Goal: Information Seeking & Learning: Learn about a topic

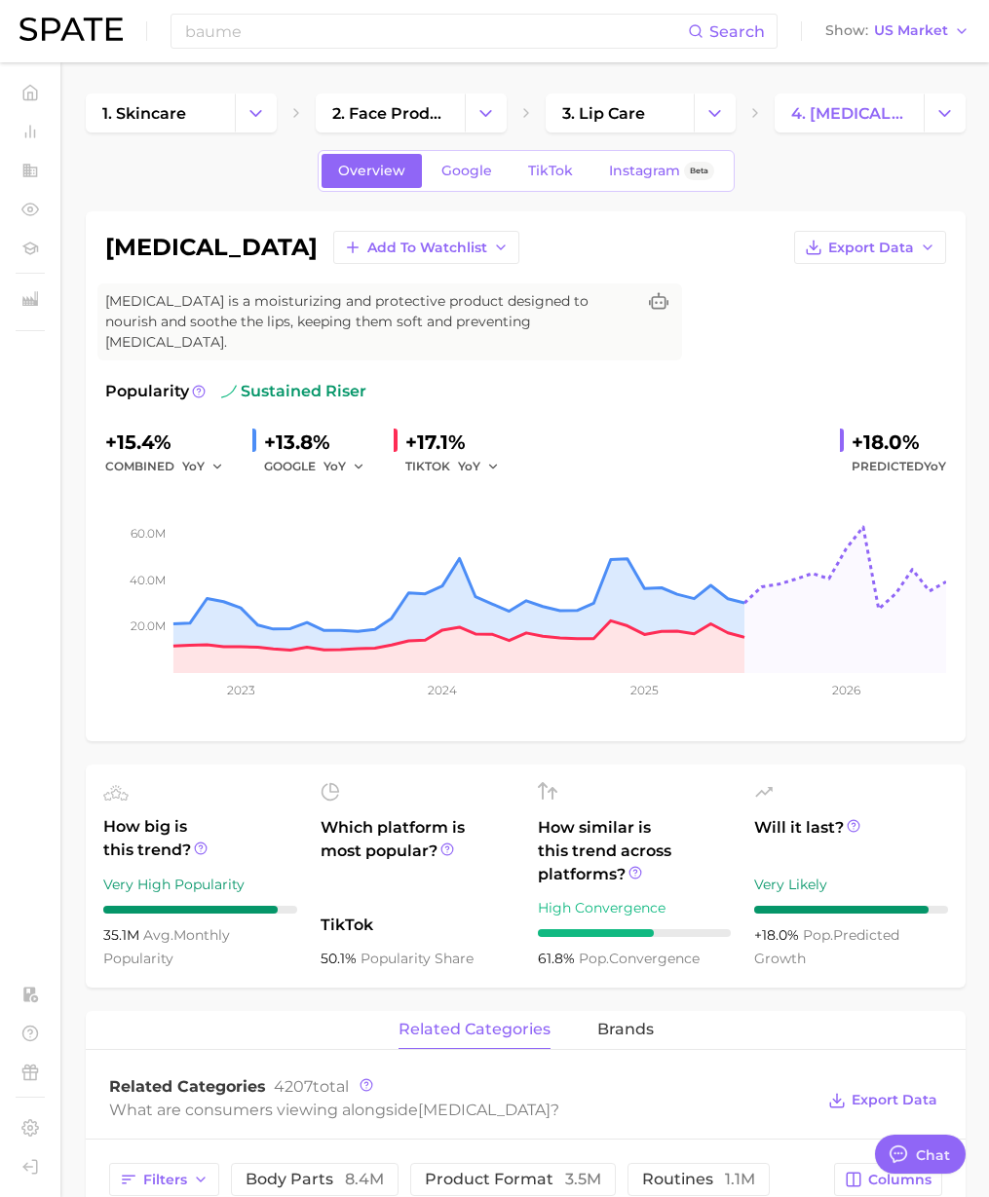
scroll to position [3193, 0]
click at [206, 247] on h1 "[MEDICAL_DATA]" at bounding box center [211, 247] width 212 height 23
drag, startPoint x: 207, startPoint y: 247, endPoint x: 98, endPoint y: 247, distance: 109.1
click at [99, 248] on div "[MEDICAL_DATA] Add to Watchlist Export Data [MEDICAL_DATA] is a moisturizing an…" at bounding box center [526, 476] width 880 height 530
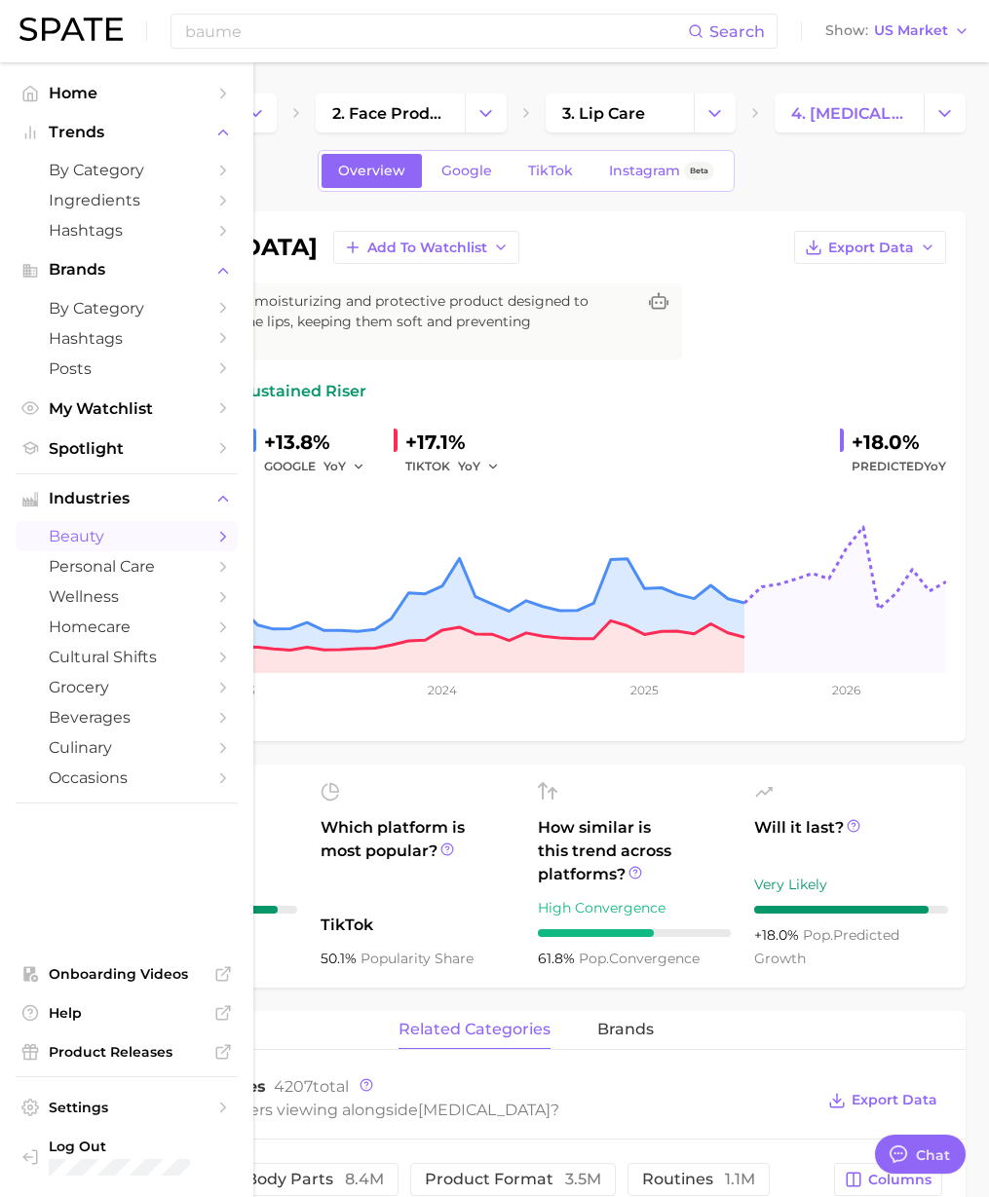
copy h1 "[MEDICAL_DATA]"
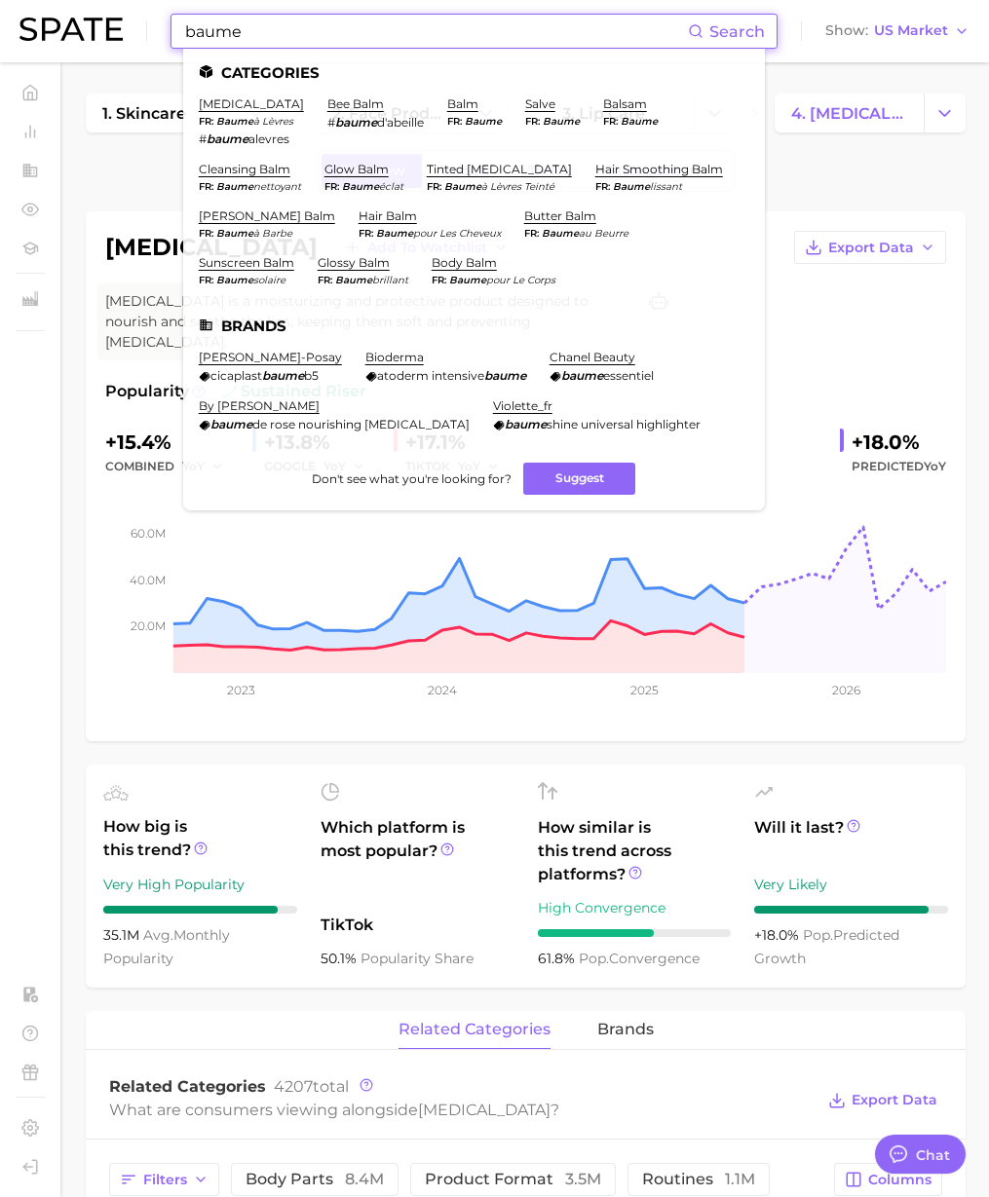
drag, startPoint x: 259, startPoint y: 34, endPoint x: 76, endPoint y: 24, distance: 183.4
click at [76, 24] on div "baume Search Categories [MEDICAL_DATA] fr baume à lèvres # baume alevres bee ba…" at bounding box center [494, 31] width 950 height 62
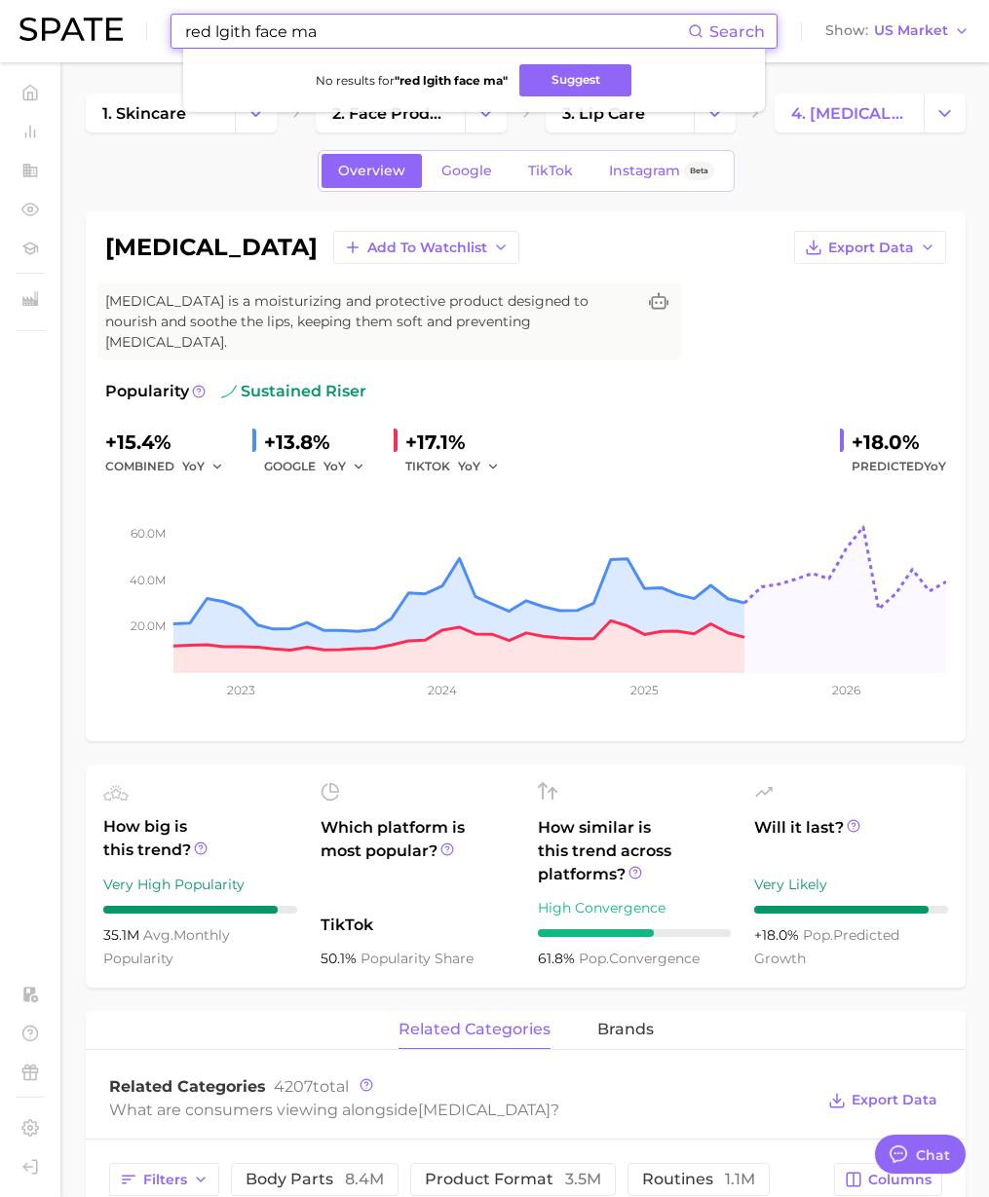
drag, startPoint x: 214, startPoint y: 33, endPoint x: 372, endPoint y: 31, distance: 157.8
click at [372, 31] on input "red lgith face ma" at bounding box center [435, 31] width 505 height 33
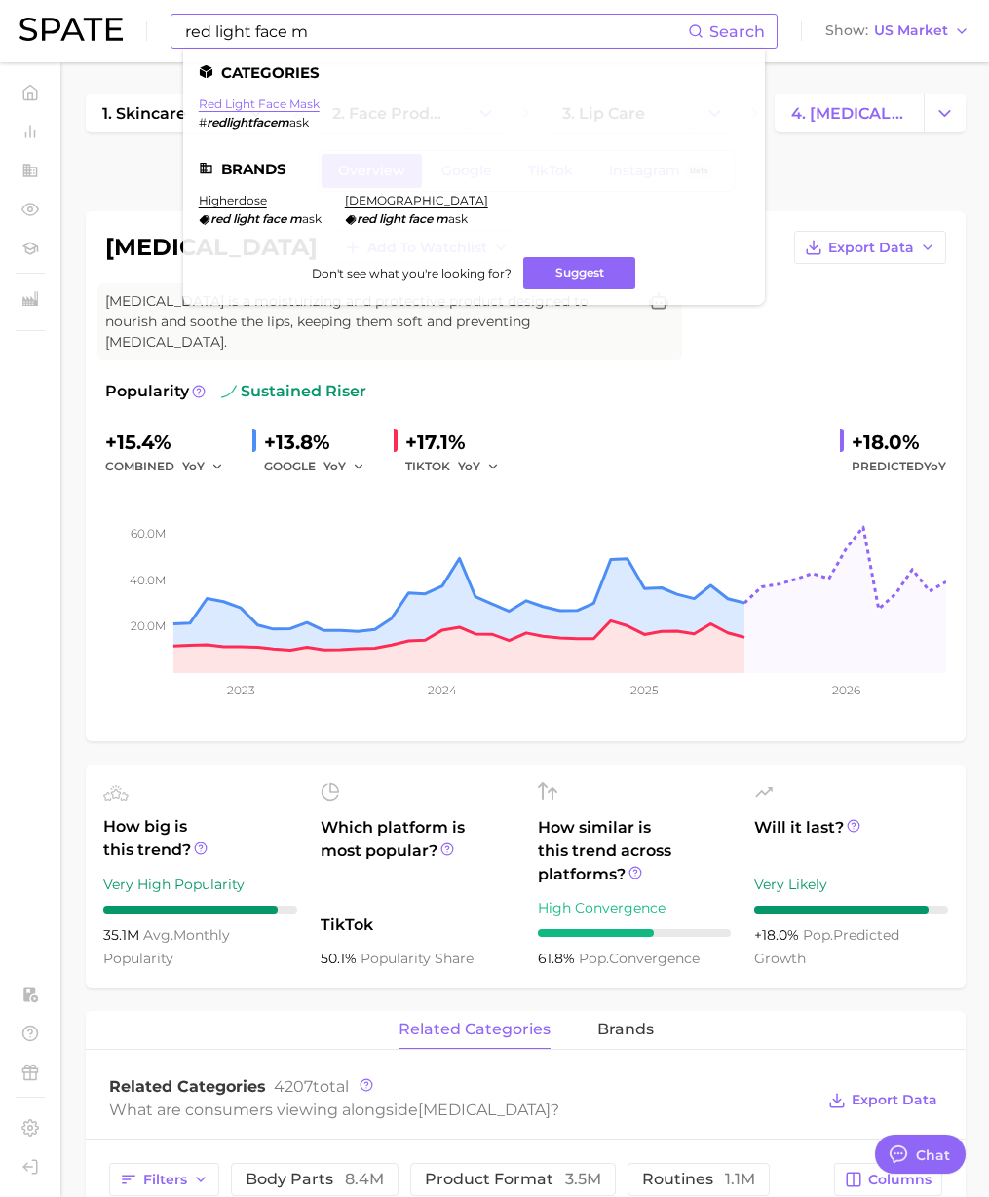
click at [298, 99] on link "red light face mask" at bounding box center [259, 103] width 121 height 15
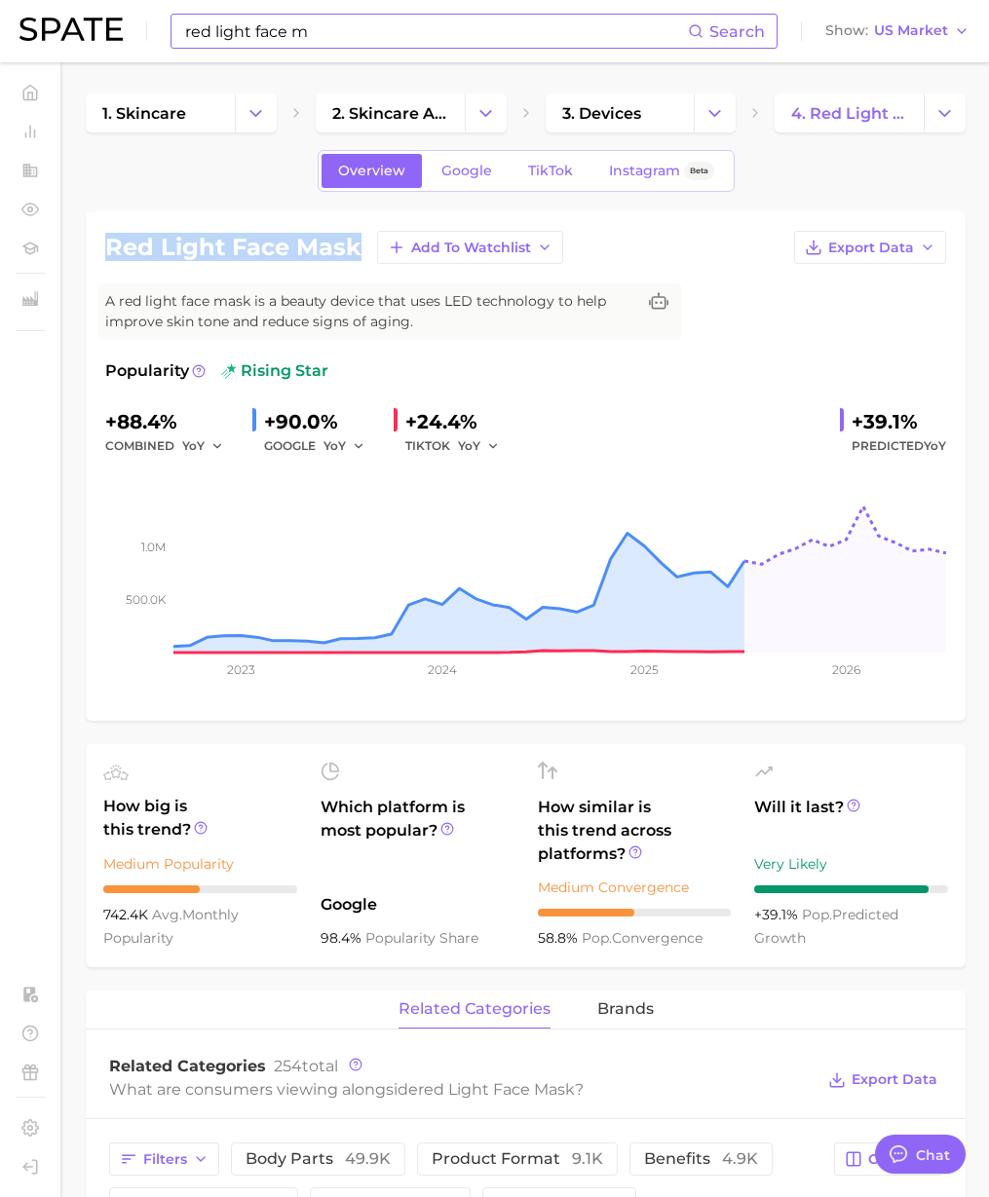
drag, startPoint x: 356, startPoint y: 247, endPoint x: 111, endPoint y: 243, distance: 244.5
click at [111, 243] on h1 "red light face mask" at bounding box center [233, 247] width 256 height 23
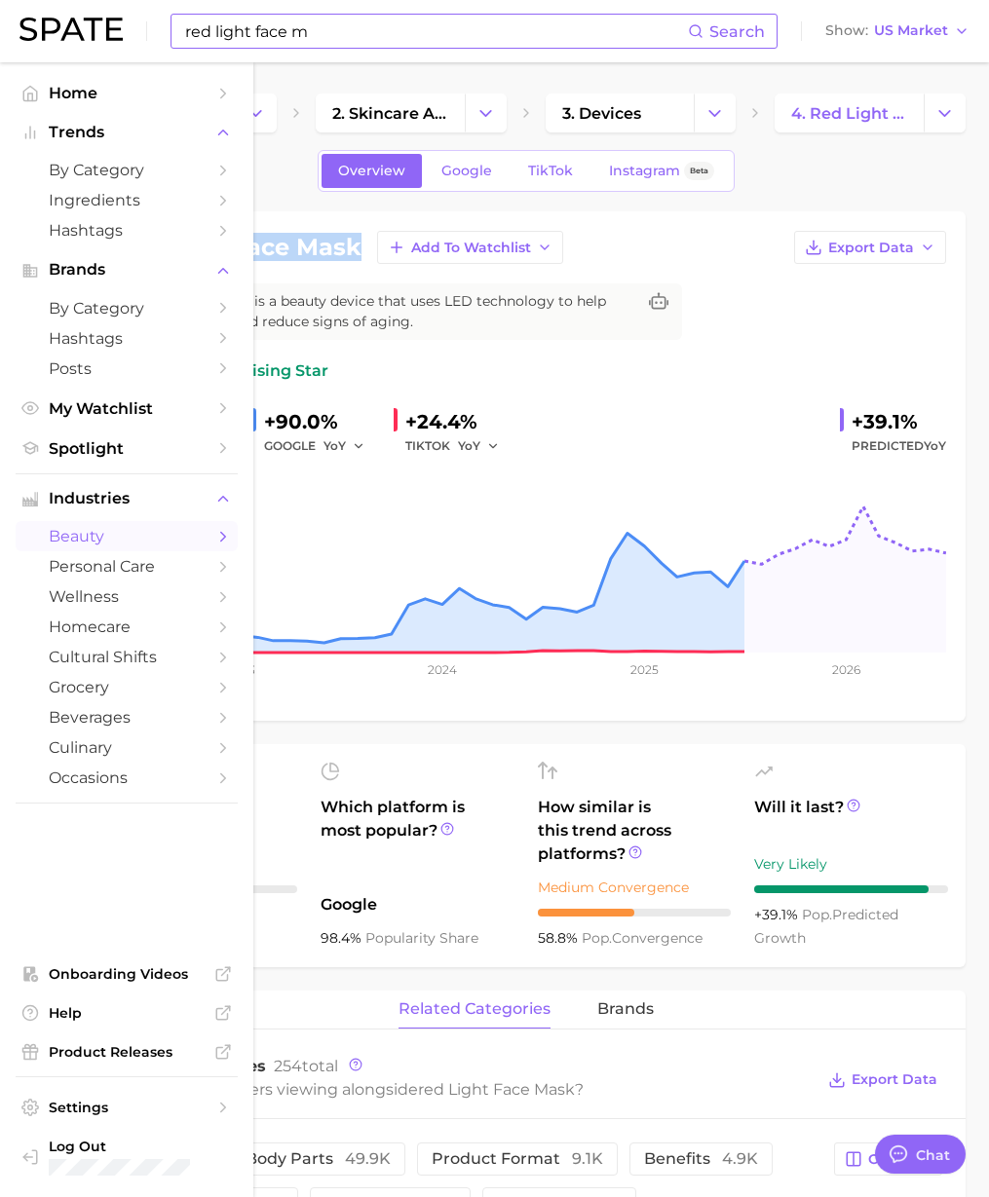
copy h1 "red light face mask"
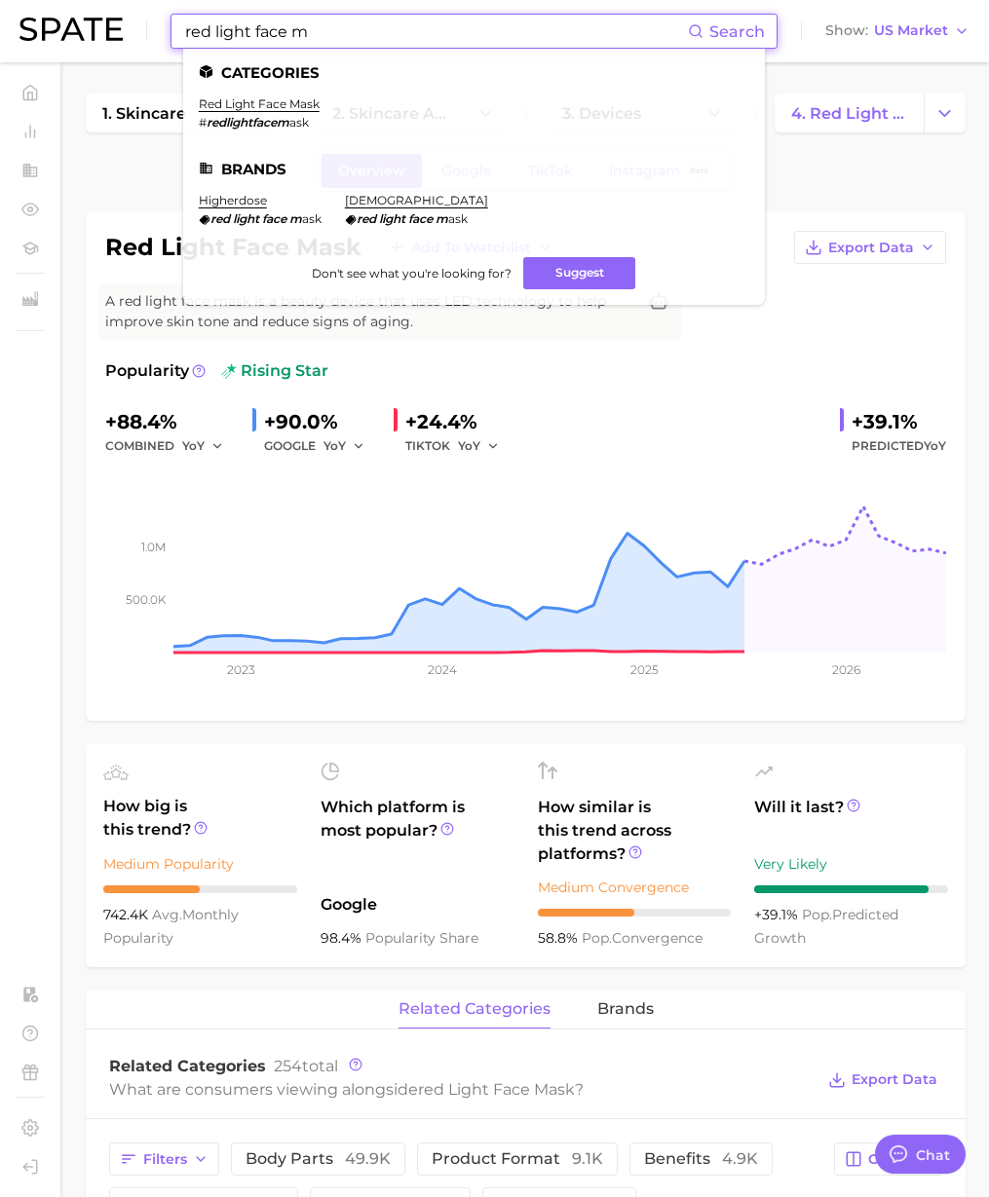
drag, startPoint x: 315, startPoint y: 27, endPoint x: -44, endPoint y: 15, distance: 358.7
click at [0, 15] on html "red light face m Search Categories red light face mask # redlightfacem ask Bran…" at bounding box center [494, 598] width 989 height 1197
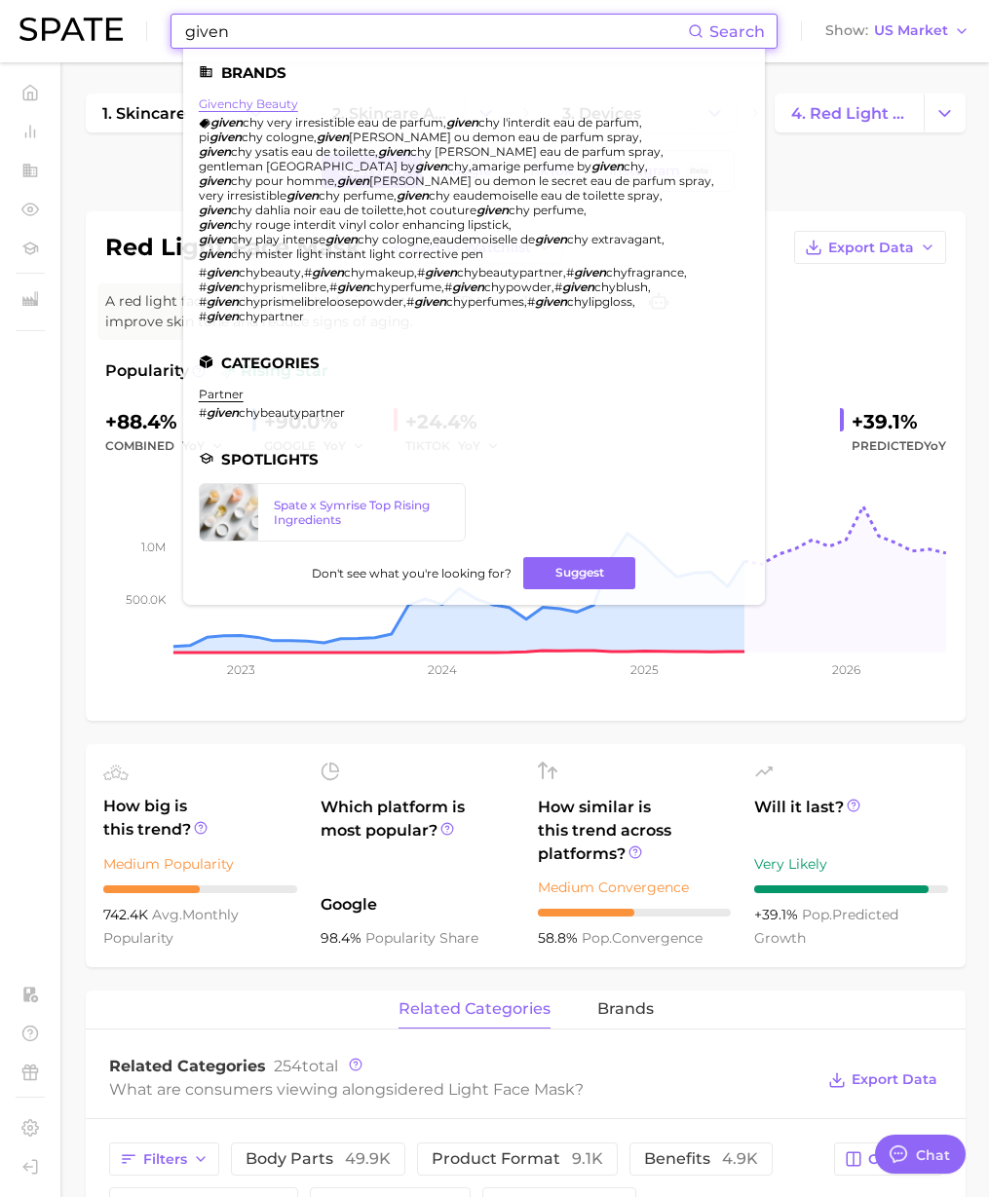
type input "given"
click at [246, 99] on link "givenchy beauty" at bounding box center [248, 103] width 99 height 15
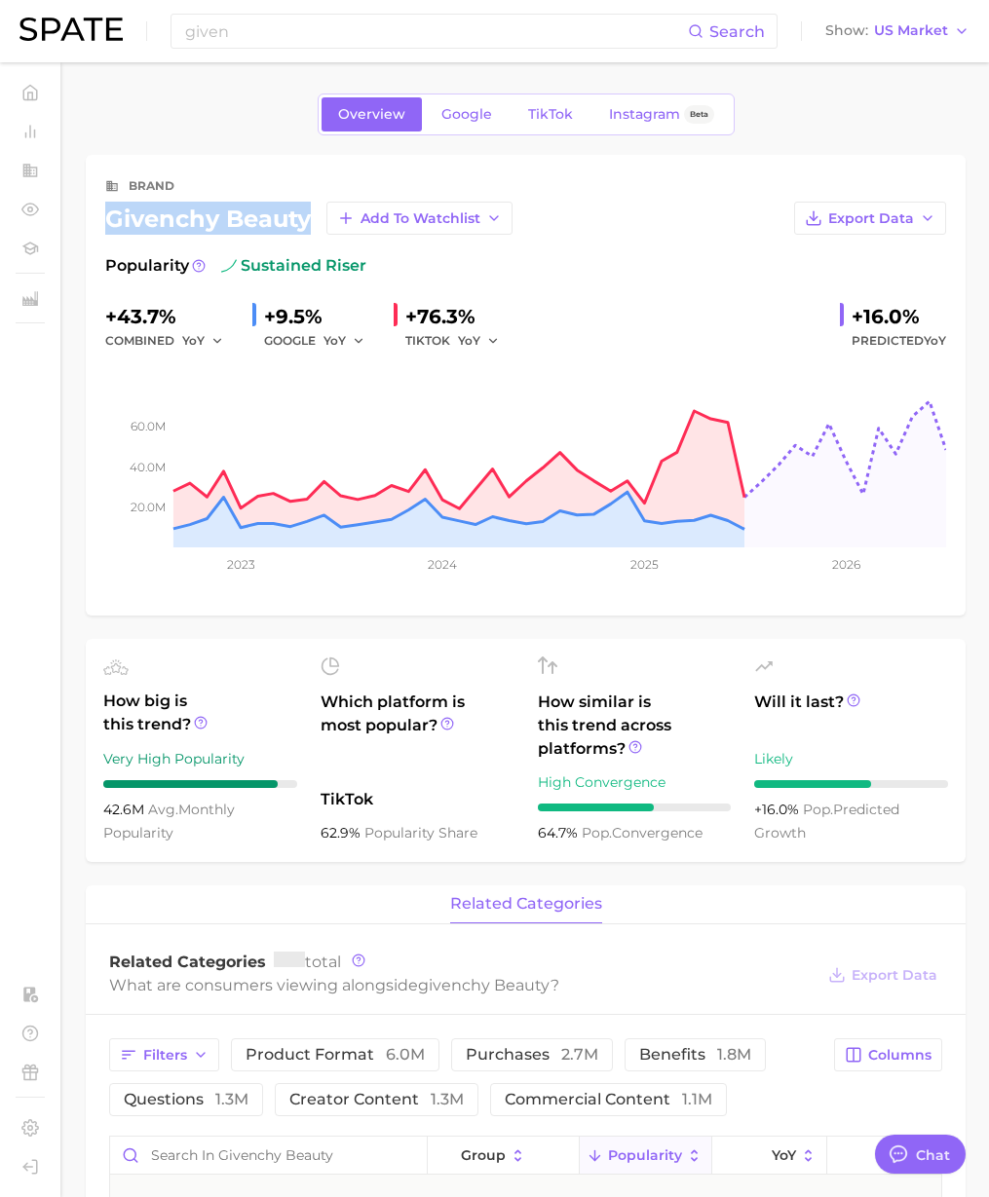
drag, startPoint x: 265, startPoint y: 214, endPoint x: 111, endPoint y: 227, distance: 154.4
click at [111, 227] on div "givenchy beauty Add to Watchlist" at bounding box center [308, 218] width 407 height 33
copy div "givenchy beauty"
drag, startPoint x: 246, startPoint y: 48, endPoint x: 254, endPoint y: 34, distance: 15.7
click at [246, 47] on div "given Search" at bounding box center [473, 31] width 607 height 35
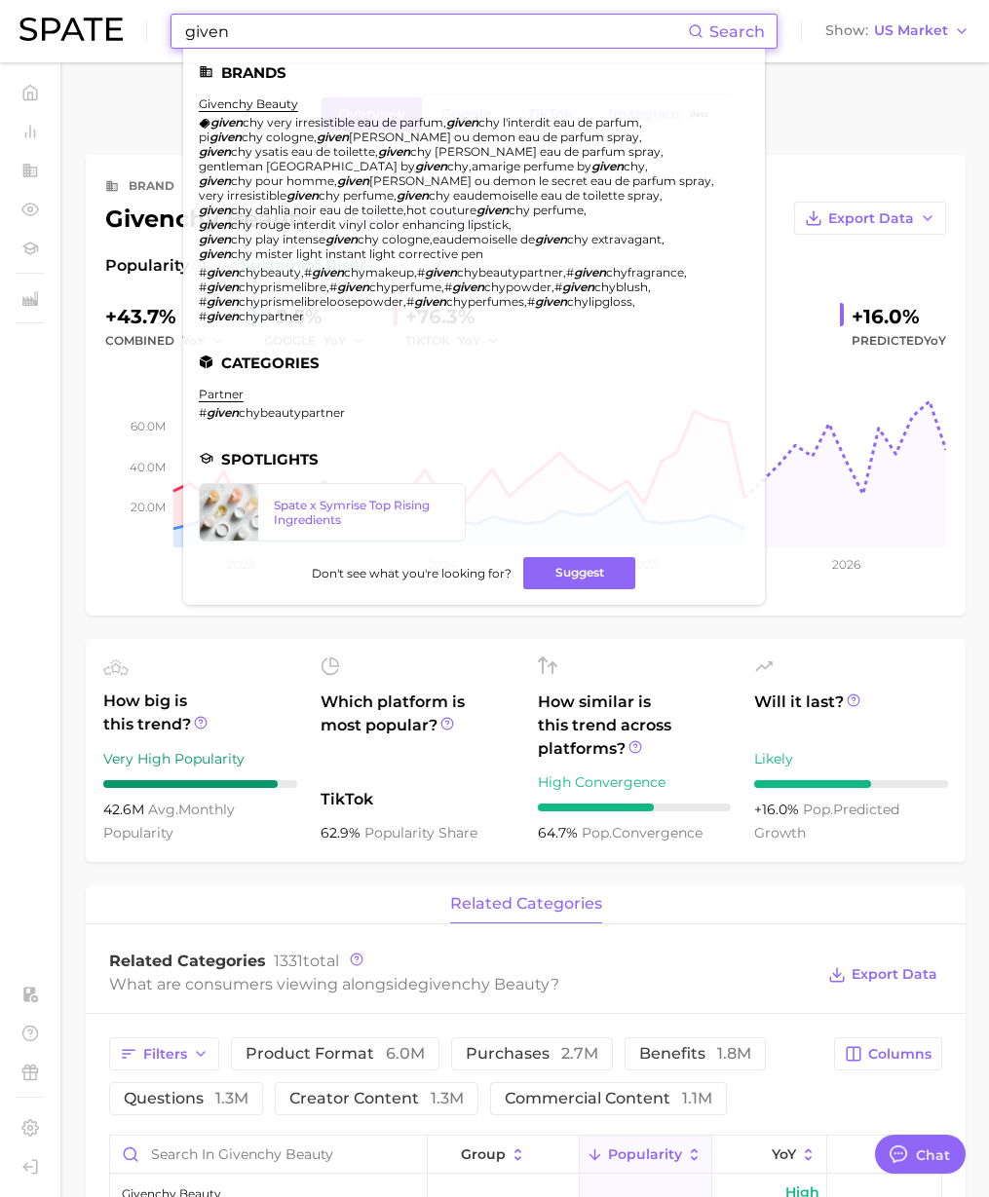
paste input "cover foundatio"
drag, startPoint x: 253, startPoint y: 32, endPoint x: 167, endPoint y: 24, distance: 87.0
click at [167, 24] on div "cover foundation Search Brands givenchy beauty given chy very irresistible eau …" at bounding box center [494, 31] width 950 height 62
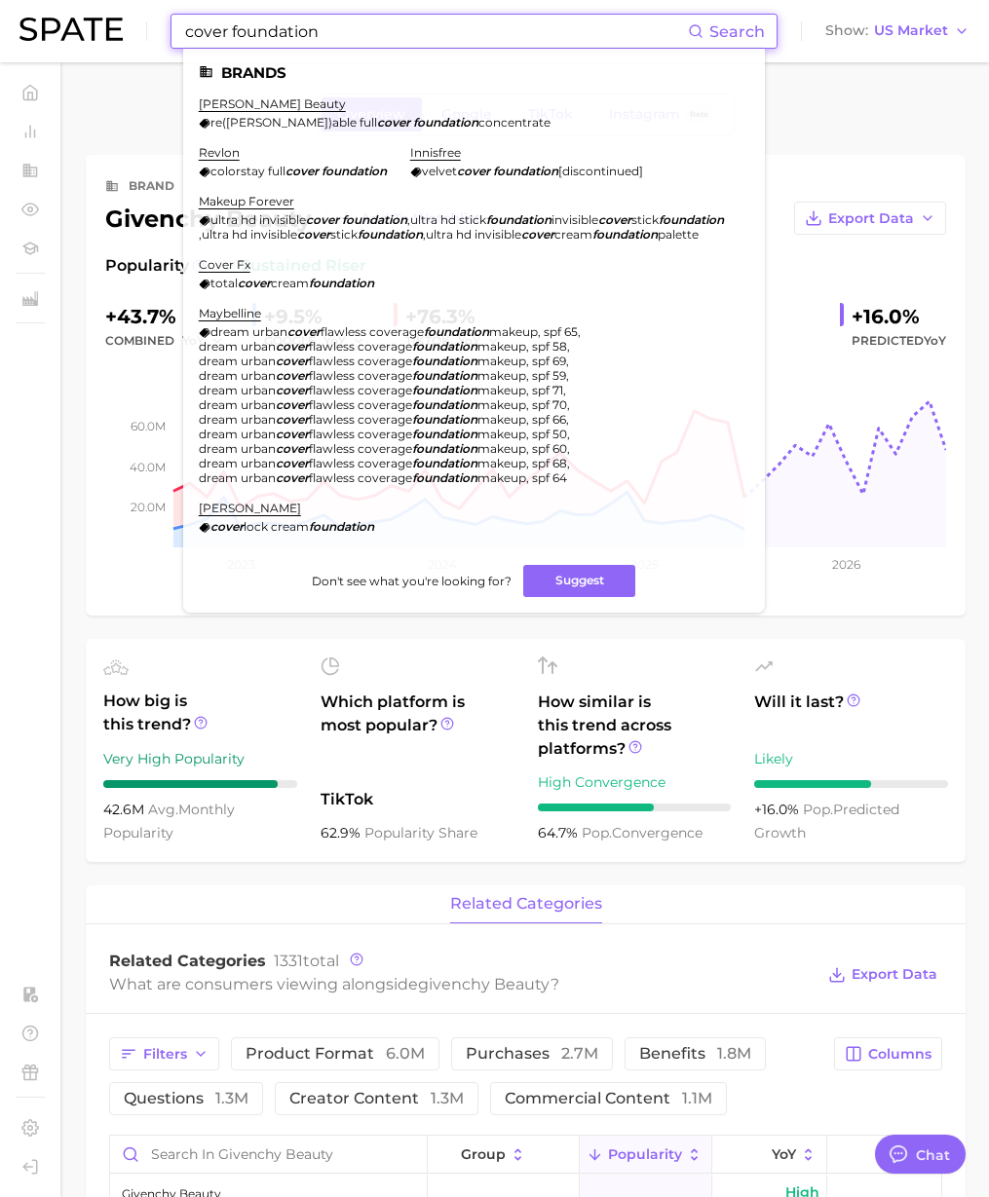
drag, startPoint x: 222, startPoint y: 32, endPoint x: 465, endPoint y: 26, distance: 242.6
click at [464, 26] on input "cover foundation" at bounding box center [435, 31] width 505 height 33
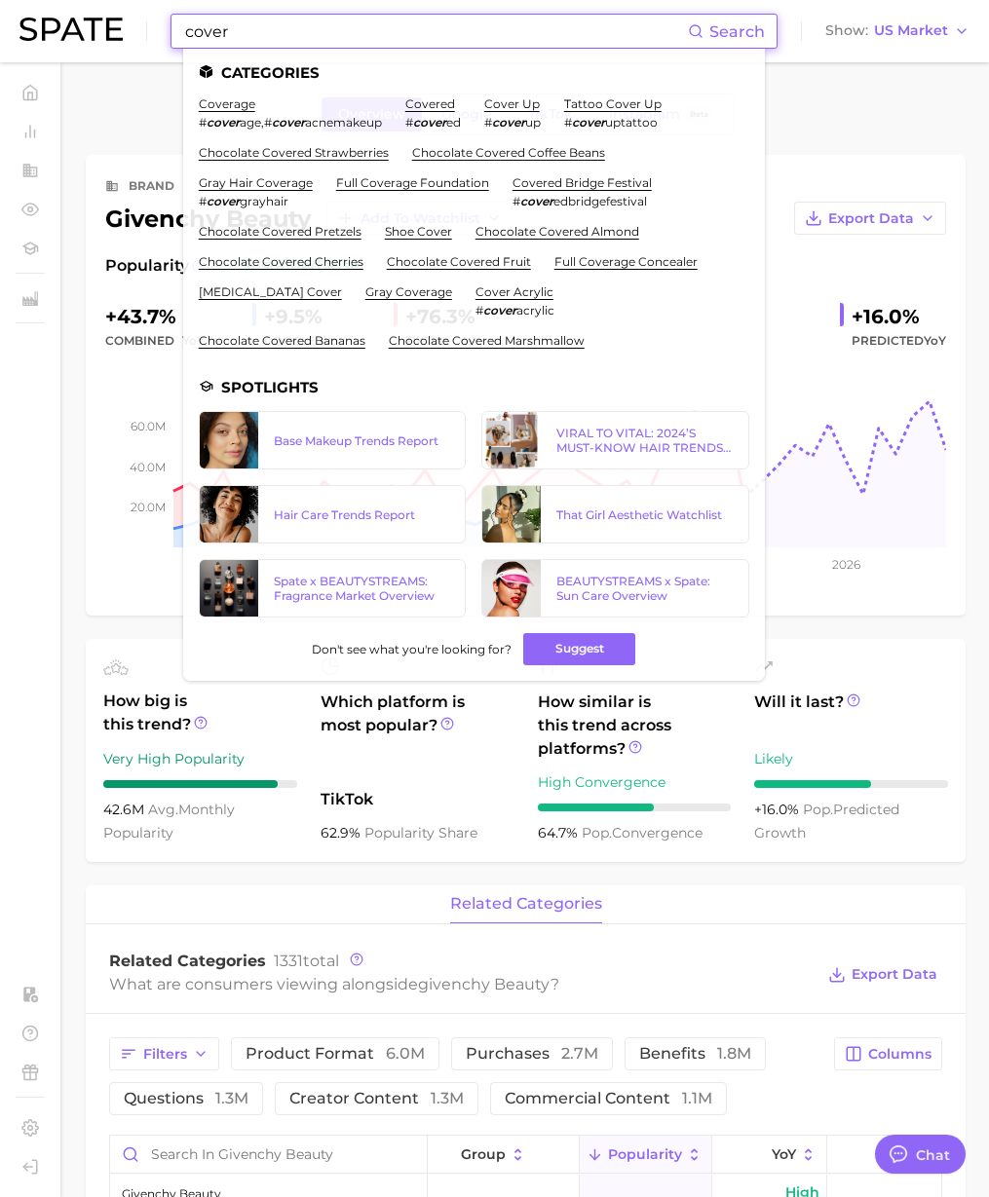
type input "cover"
click at [409, 182] on link "full coverage foundation" at bounding box center [412, 182] width 153 height 15
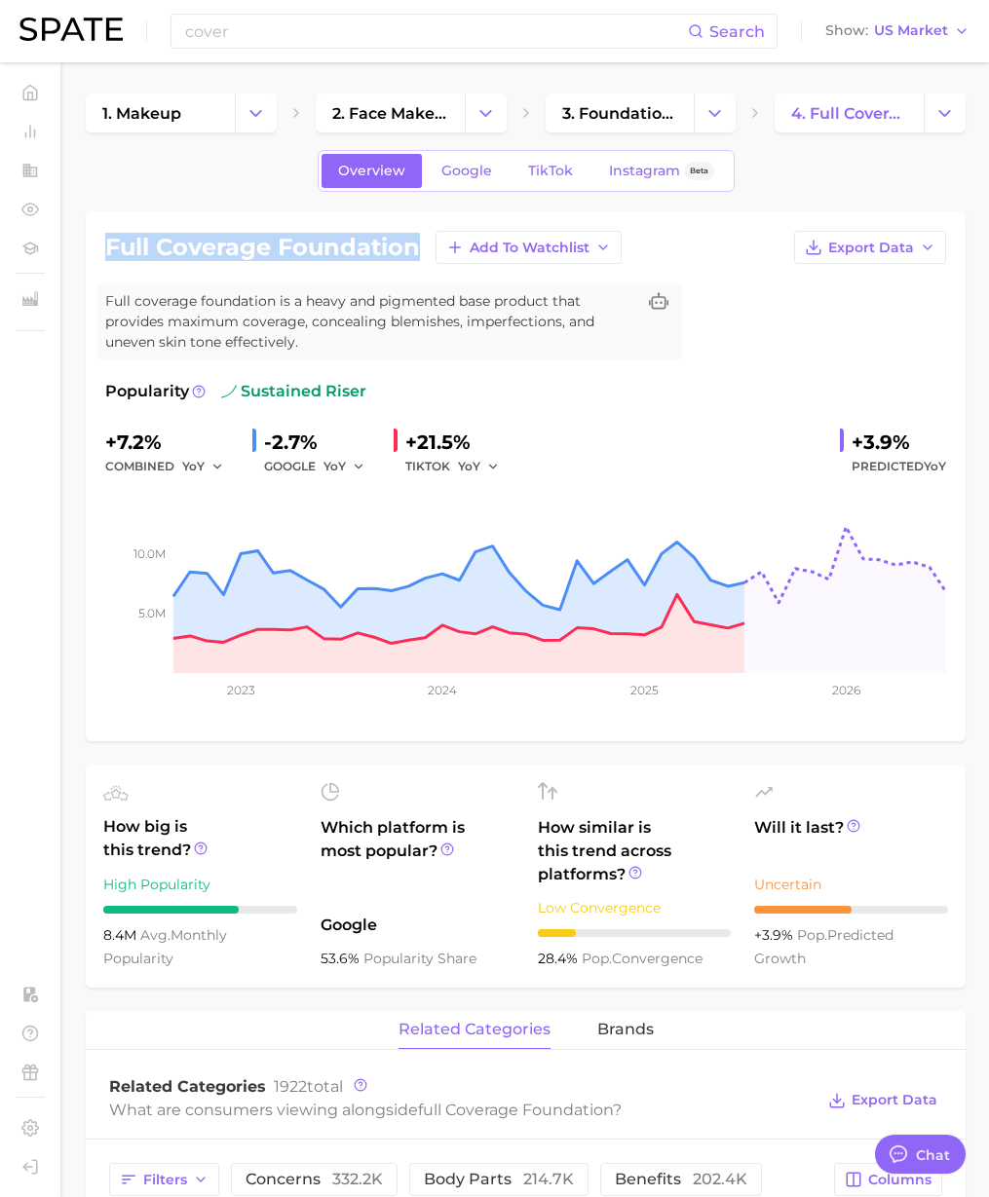
drag, startPoint x: 416, startPoint y: 246, endPoint x: 108, endPoint y: 252, distance: 307.9
click at [108, 252] on h1 "full coverage foundation" at bounding box center [262, 247] width 315 height 23
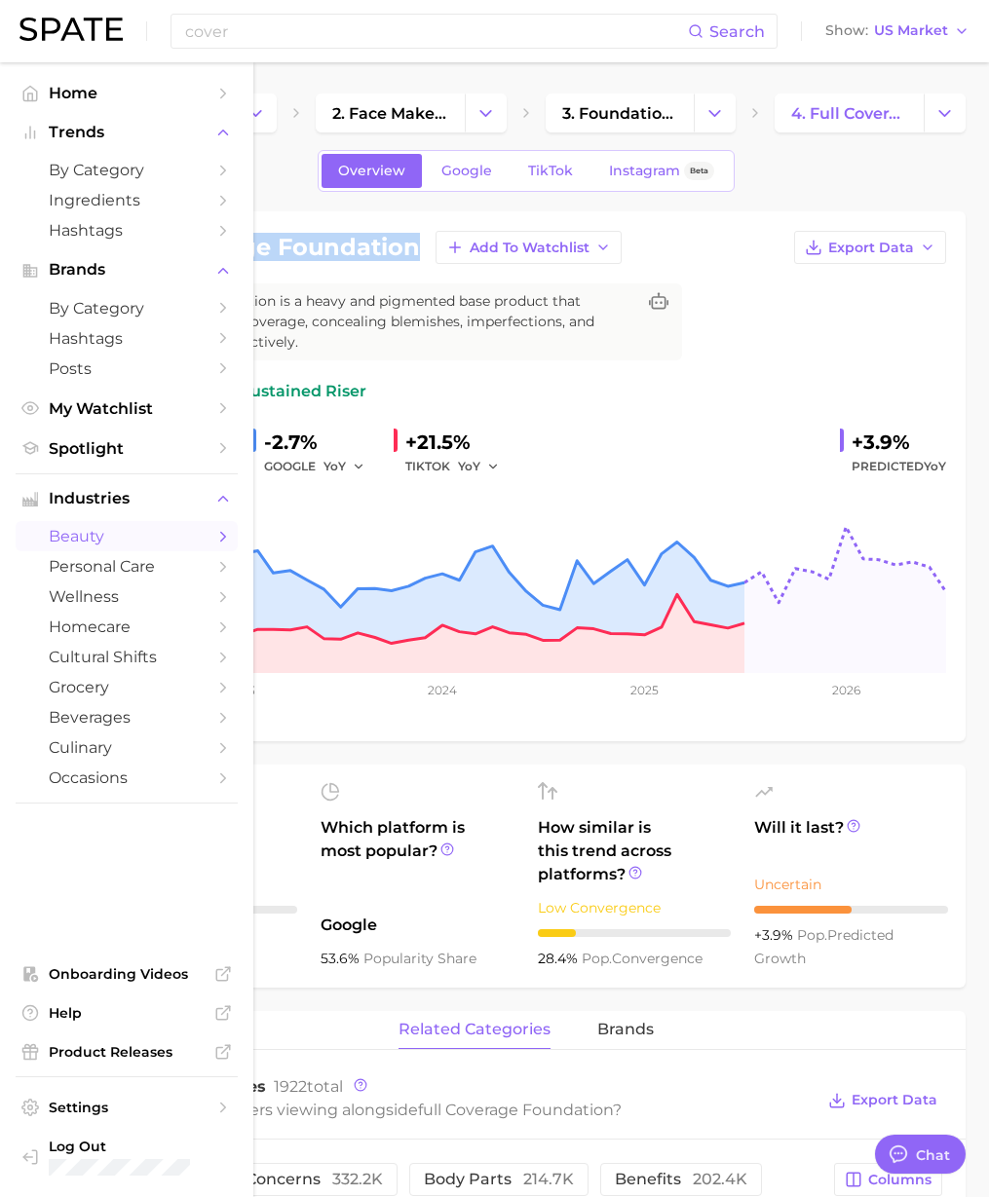
copy h1 "full coverage foundation"
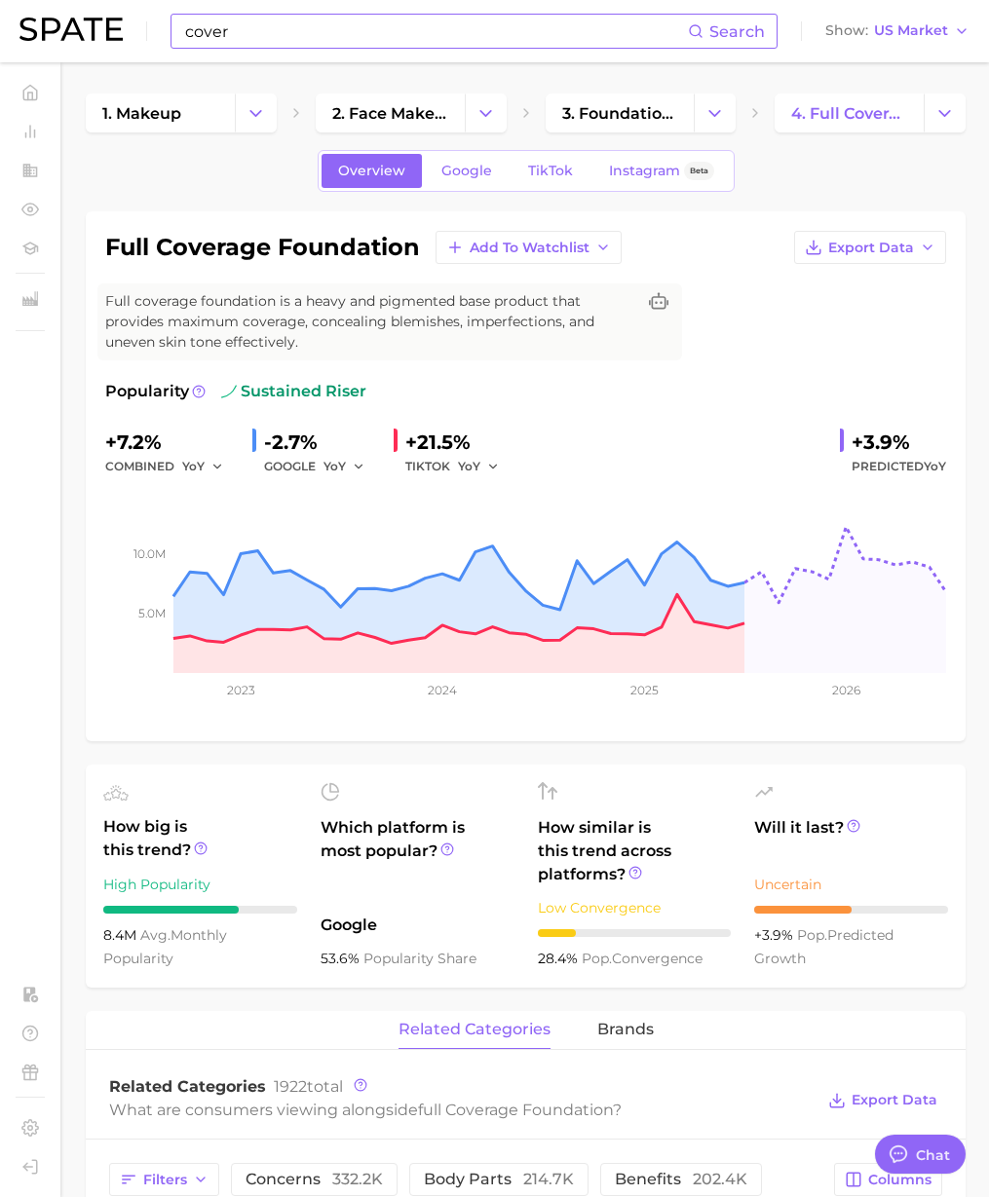
click at [256, 27] on input "cover" at bounding box center [435, 31] width 505 height 33
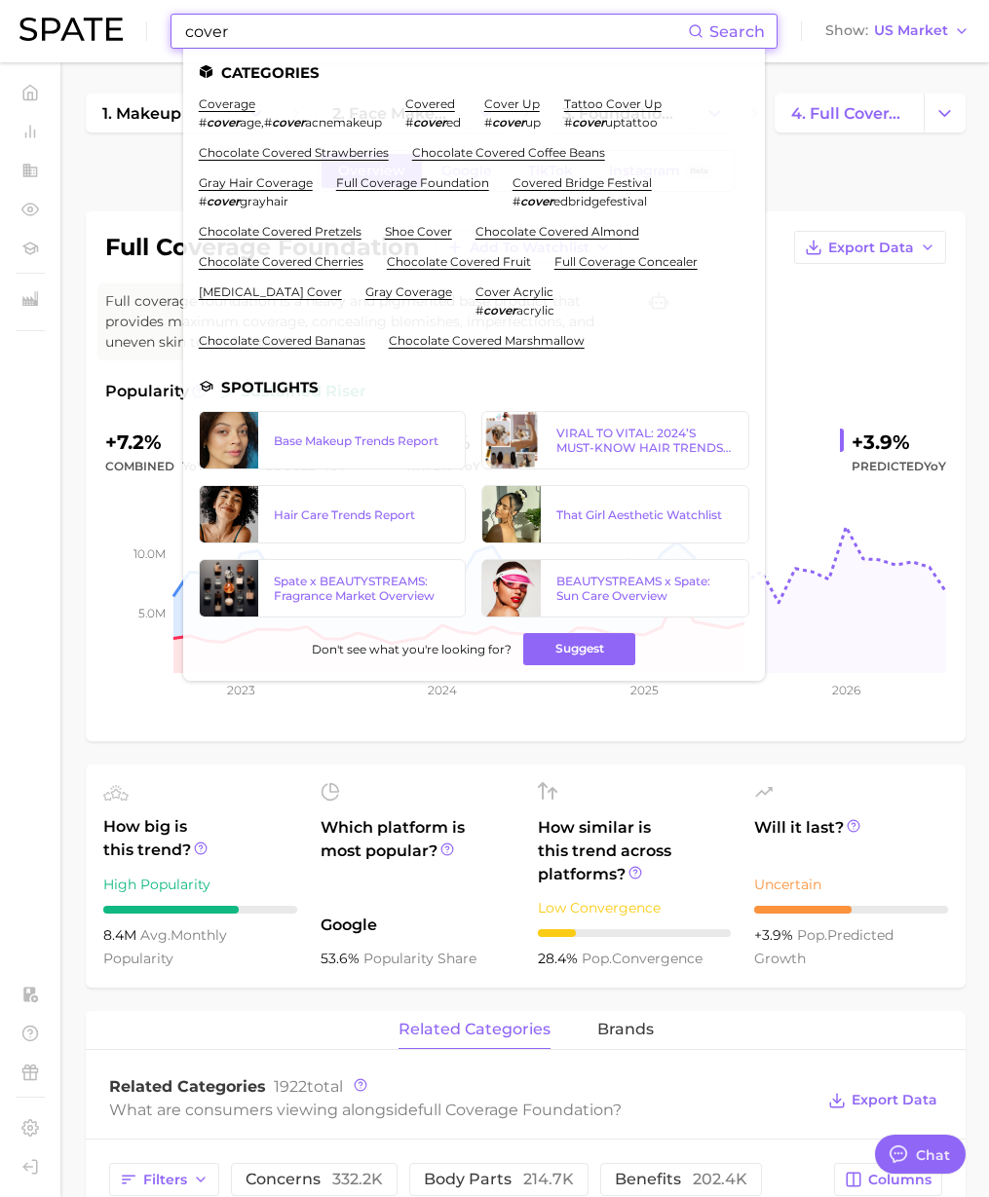
drag, startPoint x: 129, startPoint y: 29, endPoint x: 42, endPoint y: 28, distance: 86.7
click at [42, 28] on div "cover Search Categories coverage # cover age , # cover acnemakeup covered # cov…" at bounding box center [494, 31] width 950 height 62
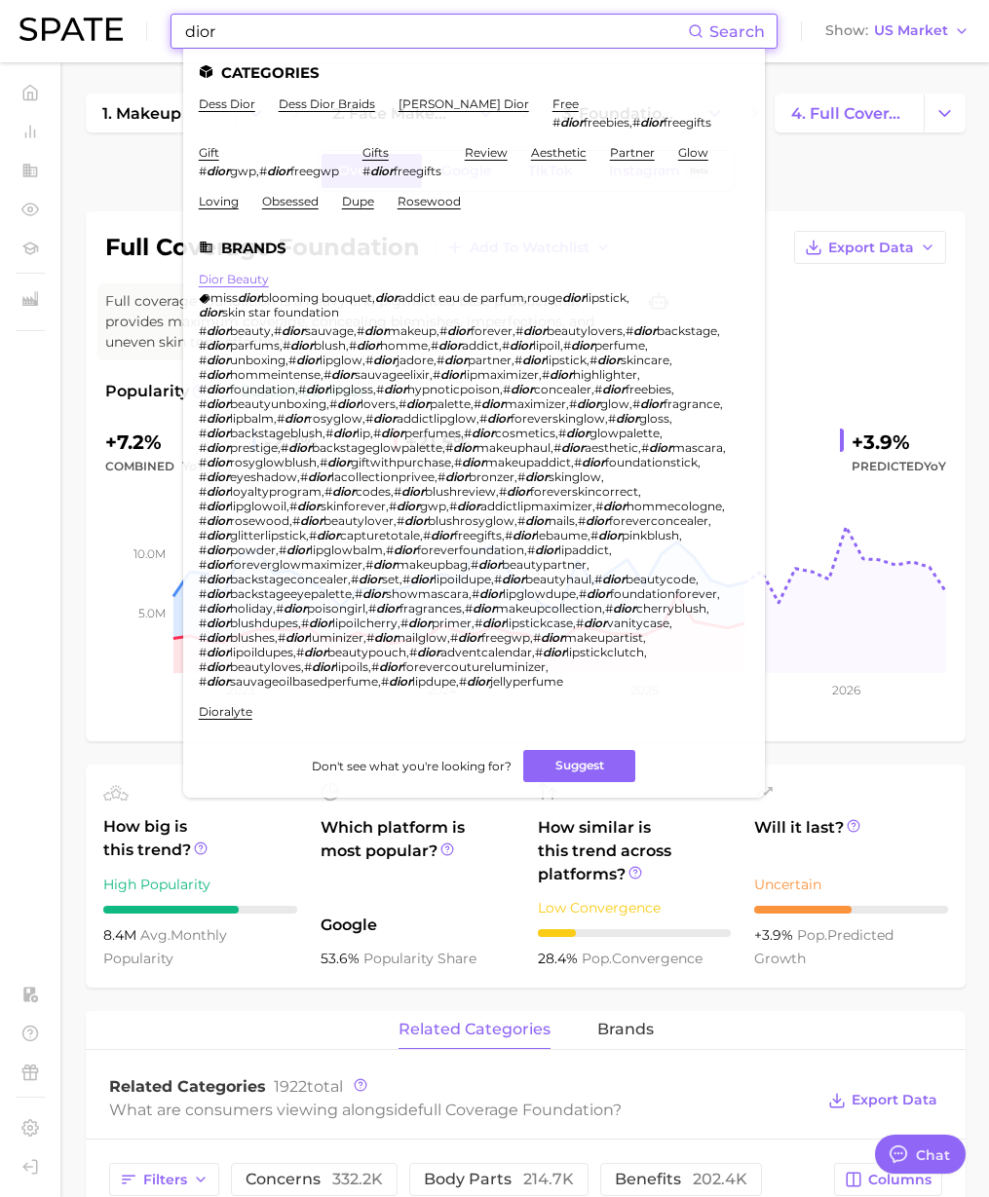
type input "dior"
click at [242, 273] on link "dior beauty" at bounding box center [234, 279] width 70 height 15
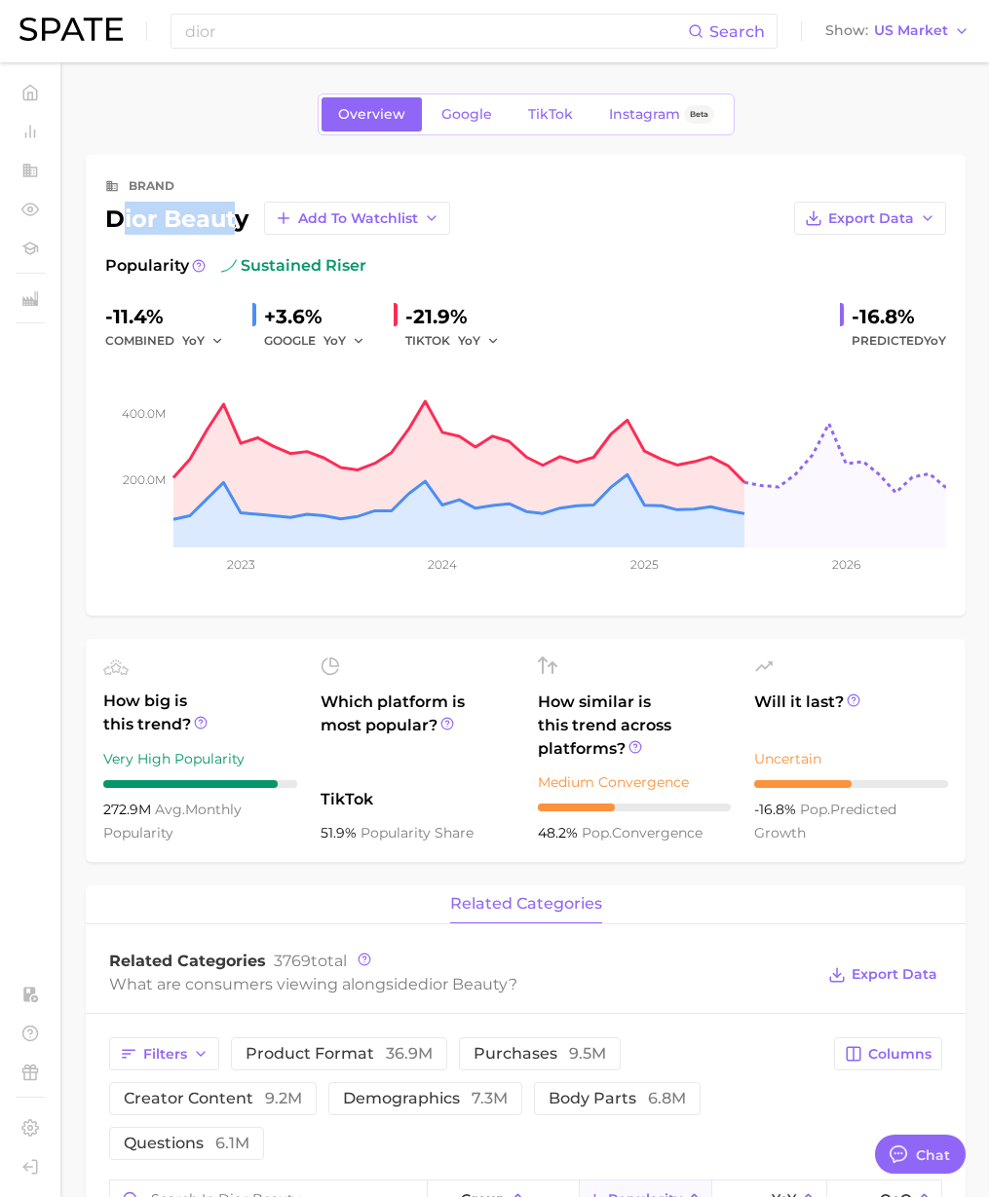
drag, startPoint x: 243, startPoint y: 222, endPoint x: 150, endPoint y: 221, distance: 92.5
click at [122, 219] on div "dior beauty Add to Watchlist" at bounding box center [277, 218] width 345 height 33
drag, startPoint x: 244, startPoint y: 218, endPoint x: 95, endPoint y: 221, distance: 149.1
click at [95, 221] on div "brand dior beauty Add to Watchlist Export Data Popularity sustained riser -11.4…" at bounding box center [526, 385] width 880 height 461
copy div "dior beauty"
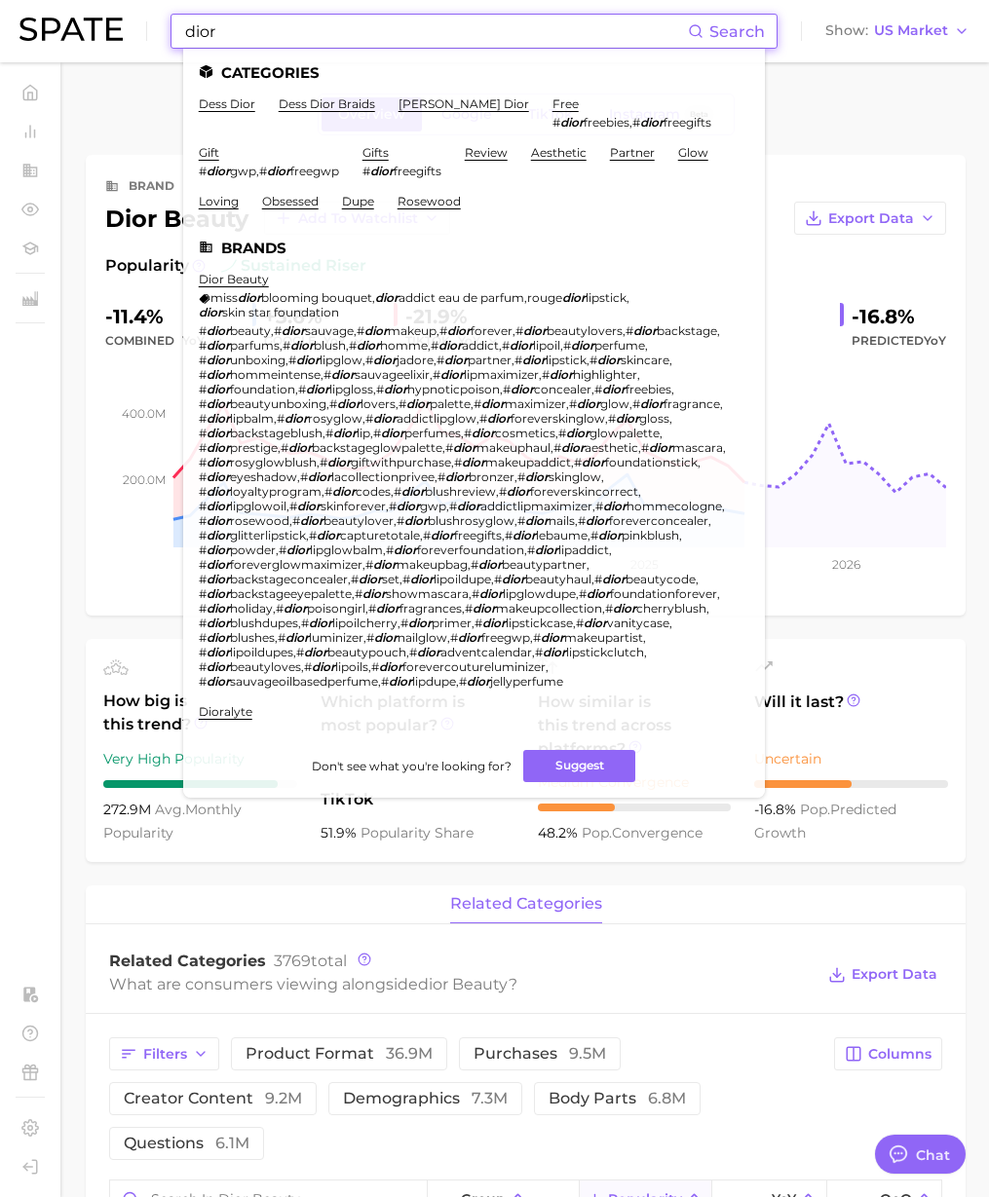
drag, startPoint x: 239, startPoint y: 32, endPoint x: 111, endPoint y: 33, distance: 127.6
click at [111, 33] on div "dior Search Categories dess dior dess dior braids [PERSON_NAME] dior free # dio…" at bounding box center [494, 31] width 950 height 62
paste input "Longwear Lipstick"
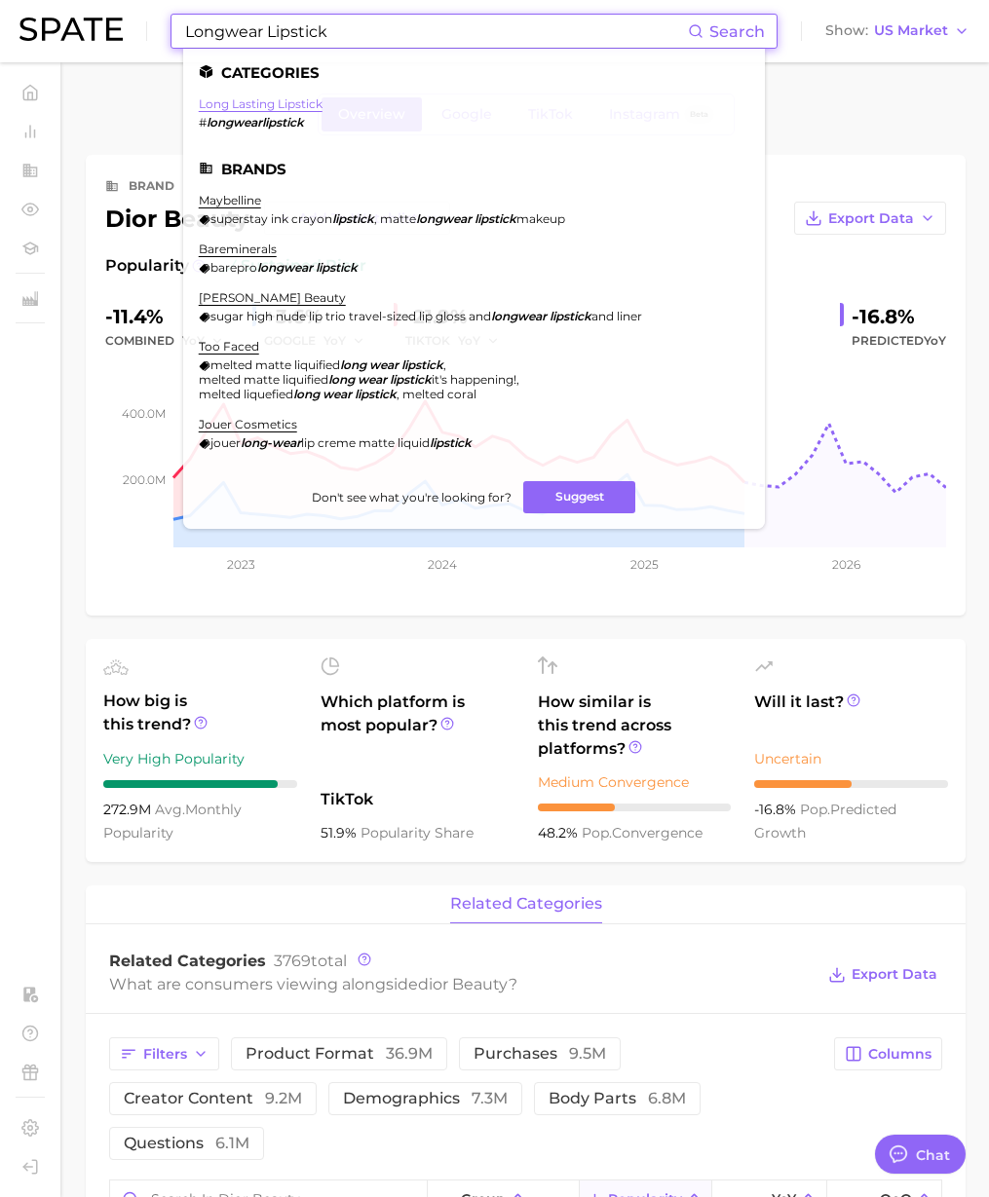
type input "Longwear Lipstick"
click at [263, 100] on link "long lasting lipstick" at bounding box center [261, 103] width 124 height 15
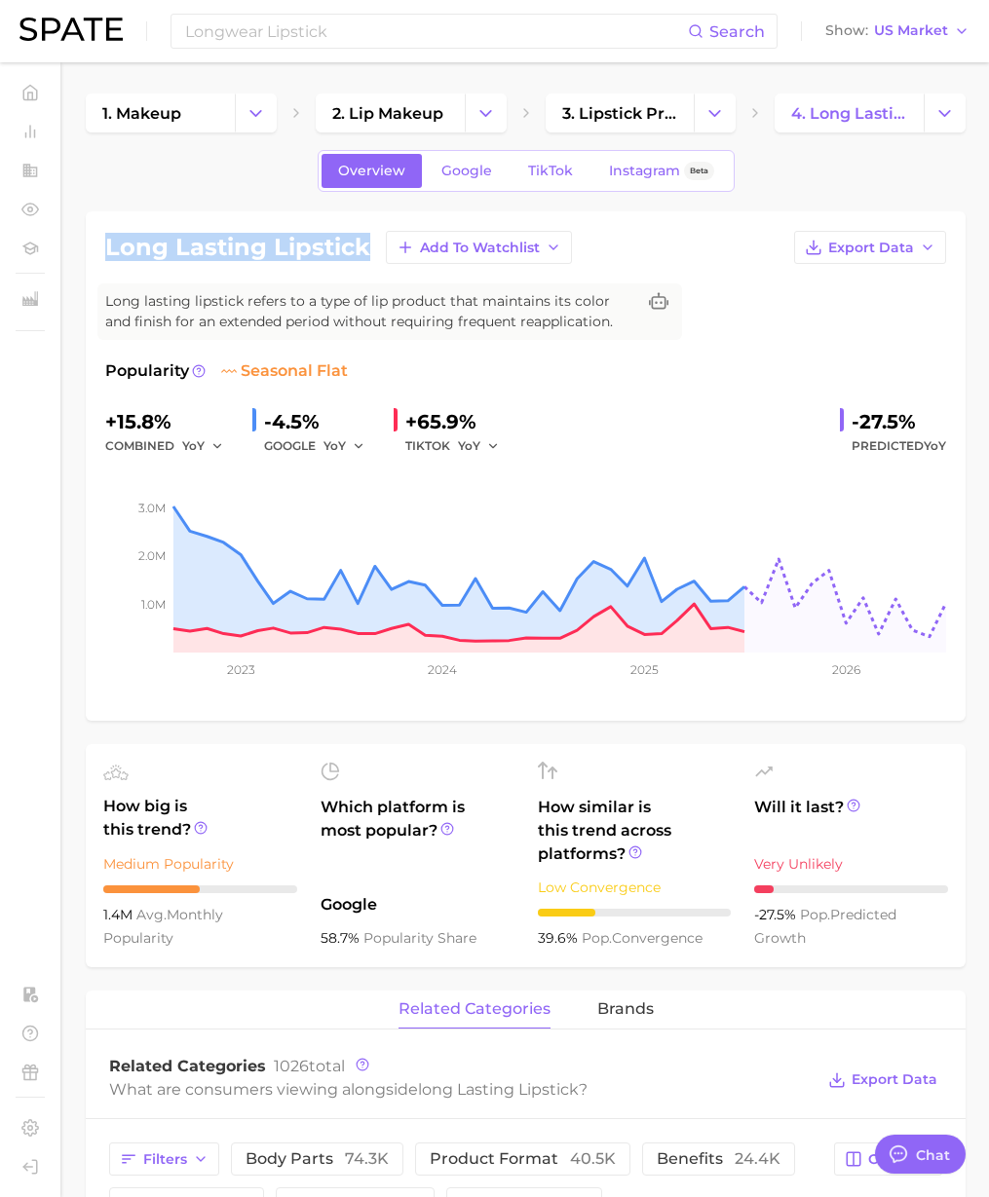
drag, startPoint x: 363, startPoint y: 248, endPoint x: 101, endPoint y: 249, distance: 262.0
click at [101, 249] on div "long lasting lipstick Add to Watchlist Export Data Long lasting lipstick refers…" at bounding box center [526, 465] width 880 height 509
copy h1 "long lasting lipstick"
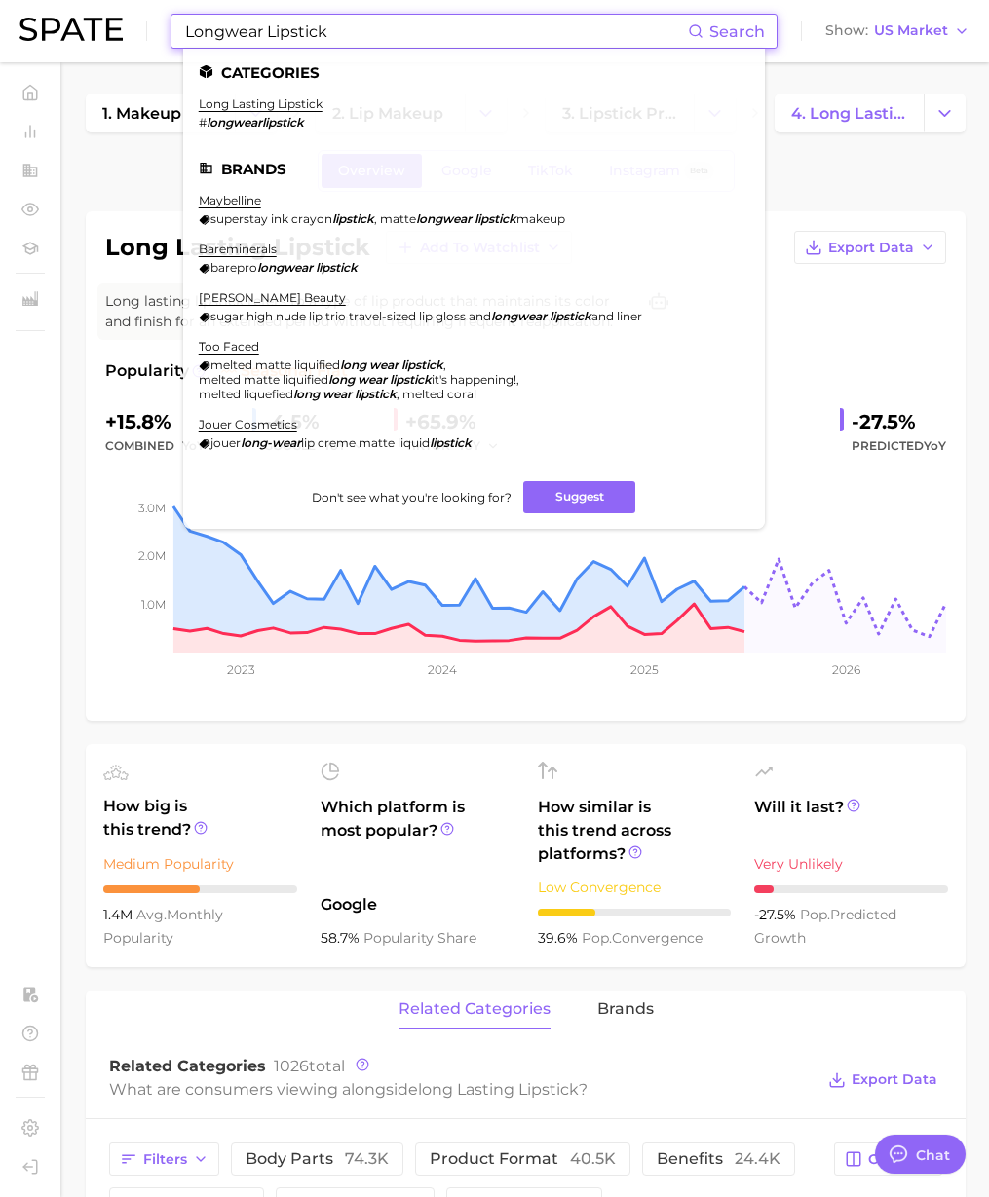
drag, startPoint x: 290, startPoint y: 47, endPoint x: 301, endPoint y: 46, distance: 10.8
click at [290, 47] on input "Longwear Lipstick" at bounding box center [435, 31] width 505 height 33
drag, startPoint x: 200, startPoint y: 29, endPoint x: 34, endPoint y: 24, distance: 165.7
click at [34, 24] on div "Longwear Lipstick Search Categories long lasting lipstick # longwearlipstick Br…" at bounding box center [494, 31] width 950 height 62
paste input "ampoule"
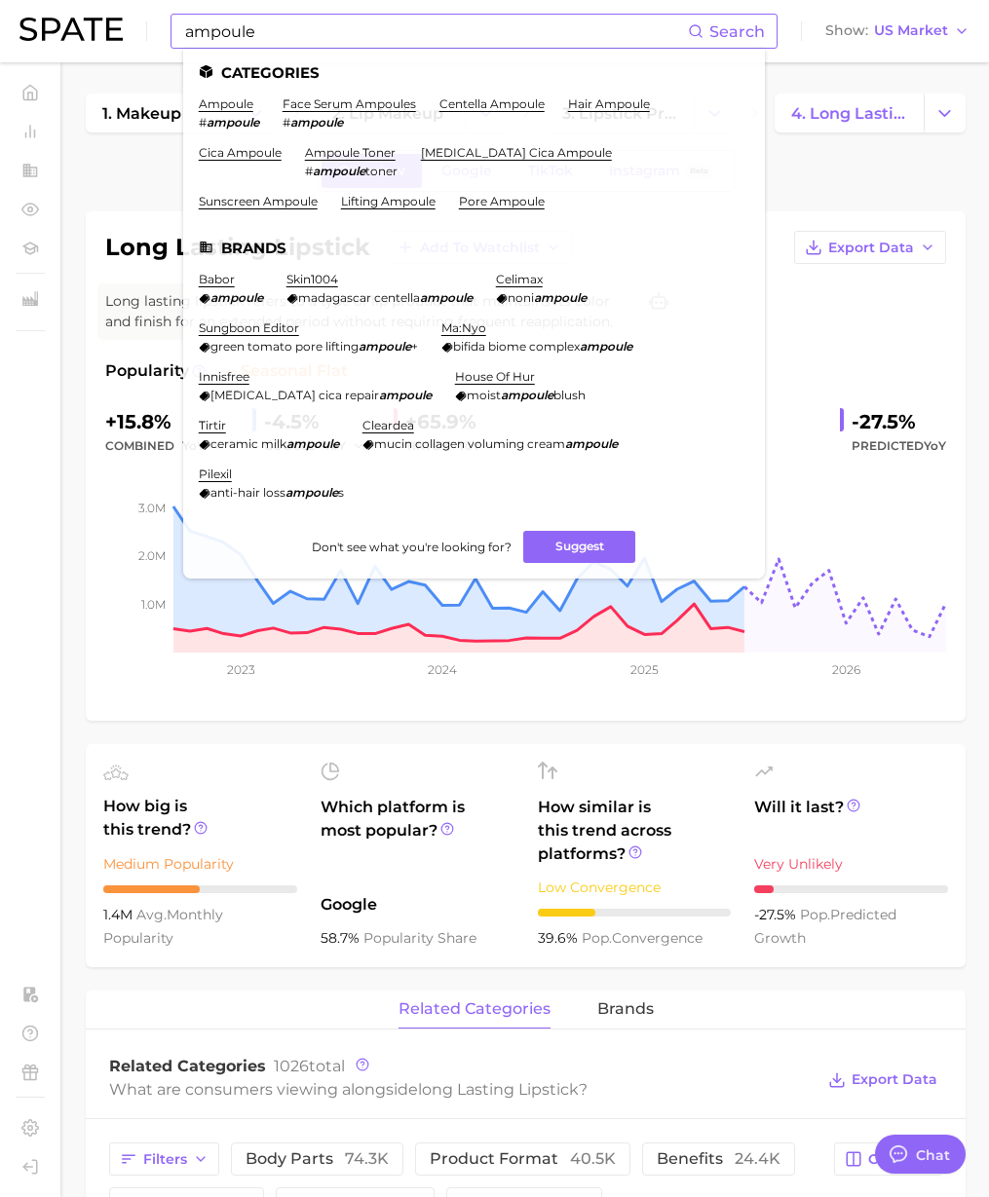
click at [255, 108] on li "ampoule # ampoule" at bounding box center [229, 112] width 60 height 33
click at [244, 107] on link "ampoule" at bounding box center [226, 103] width 55 height 15
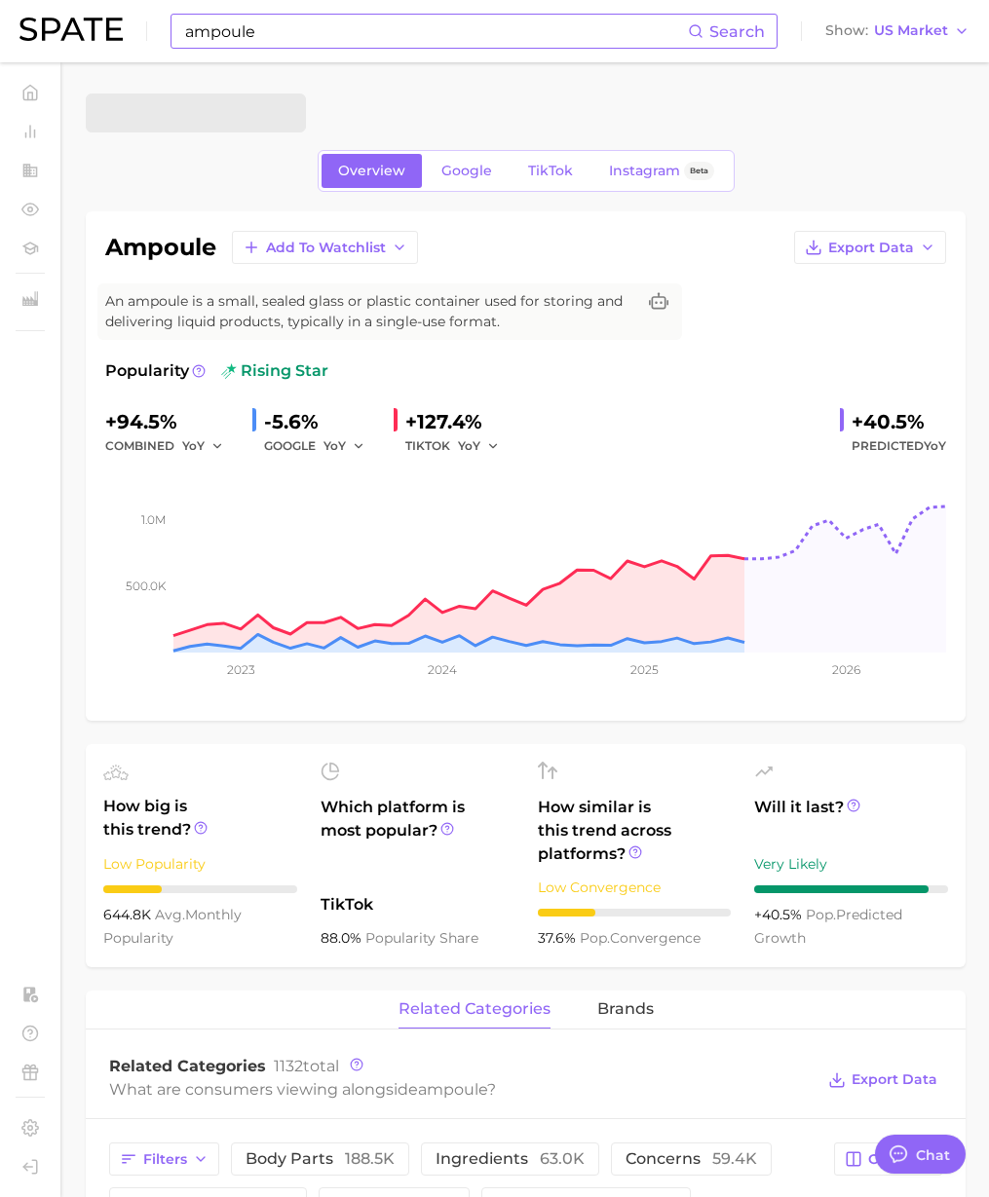
click at [296, 35] on input "ampoule" at bounding box center [435, 31] width 505 height 33
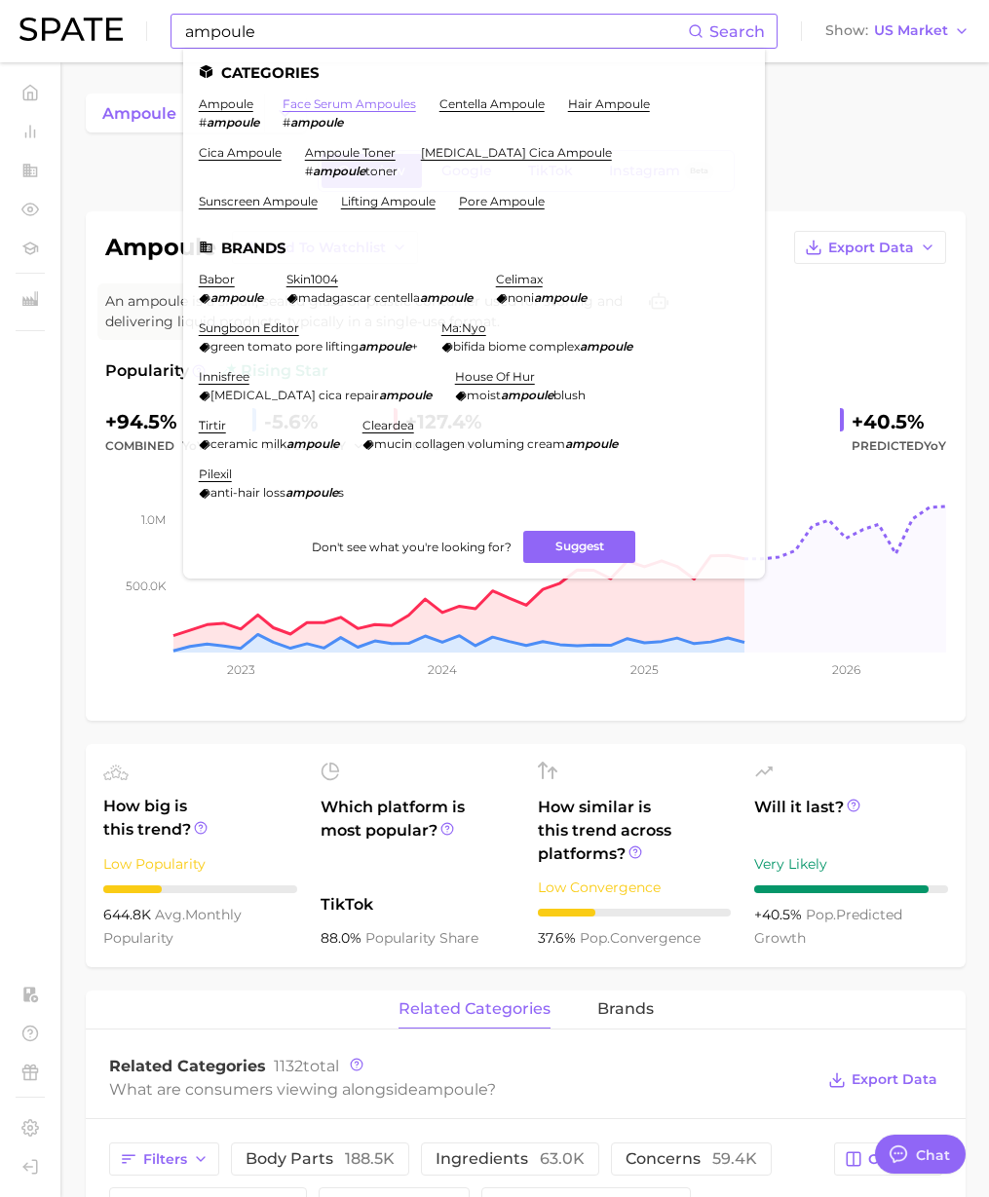
click at [339, 107] on link "face serum ampoules" at bounding box center [348, 103] width 133 height 15
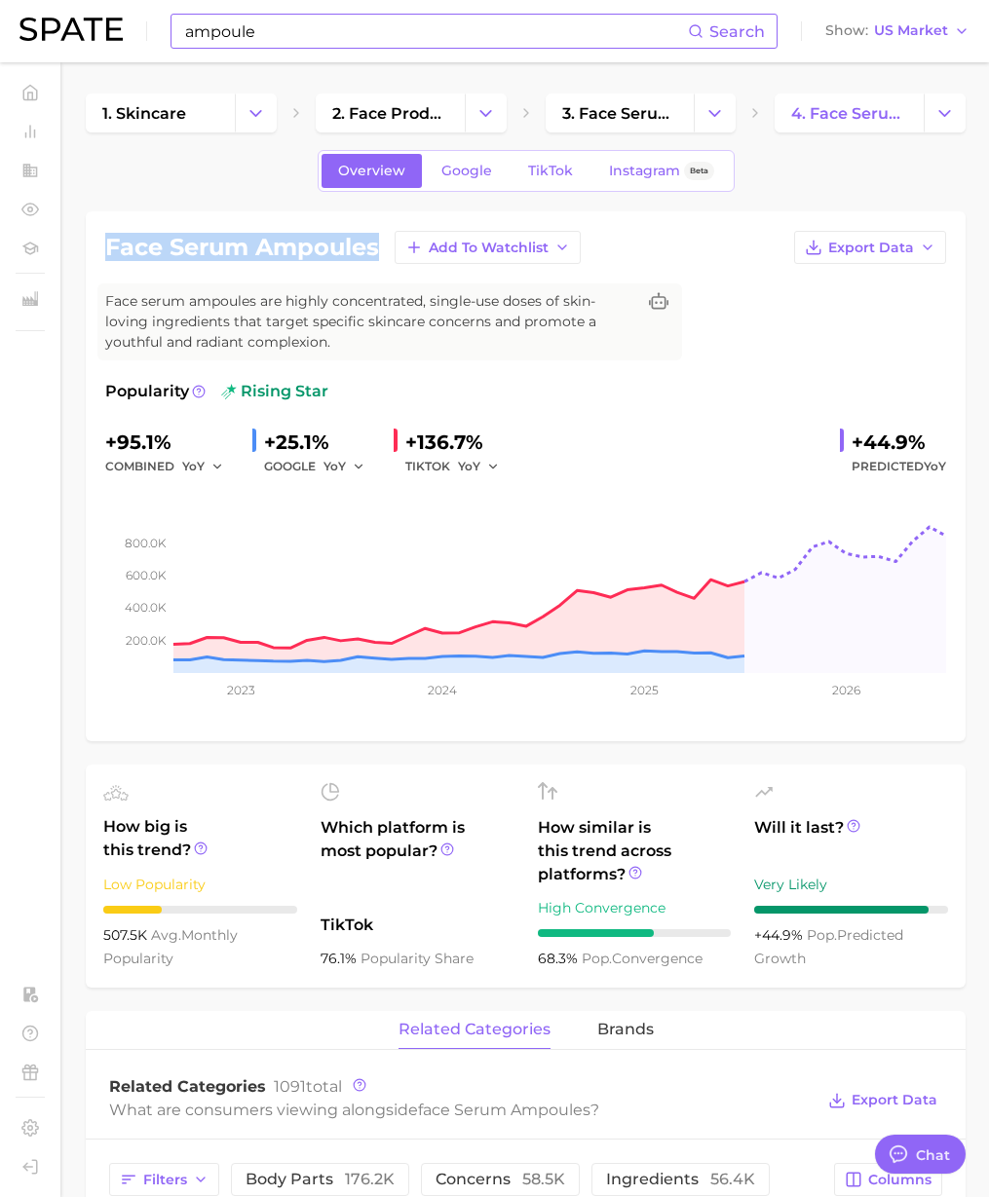
drag, startPoint x: 343, startPoint y: 244, endPoint x: 104, endPoint y: 245, distance: 238.7
click at [105, 245] on div "face serum ampoules Add to Watchlist Export Data" at bounding box center [525, 247] width 841 height 33
copy h1 "face serum ampoules"
click at [257, 36] on input "ampoule" at bounding box center [435, 31] width 505 height 33
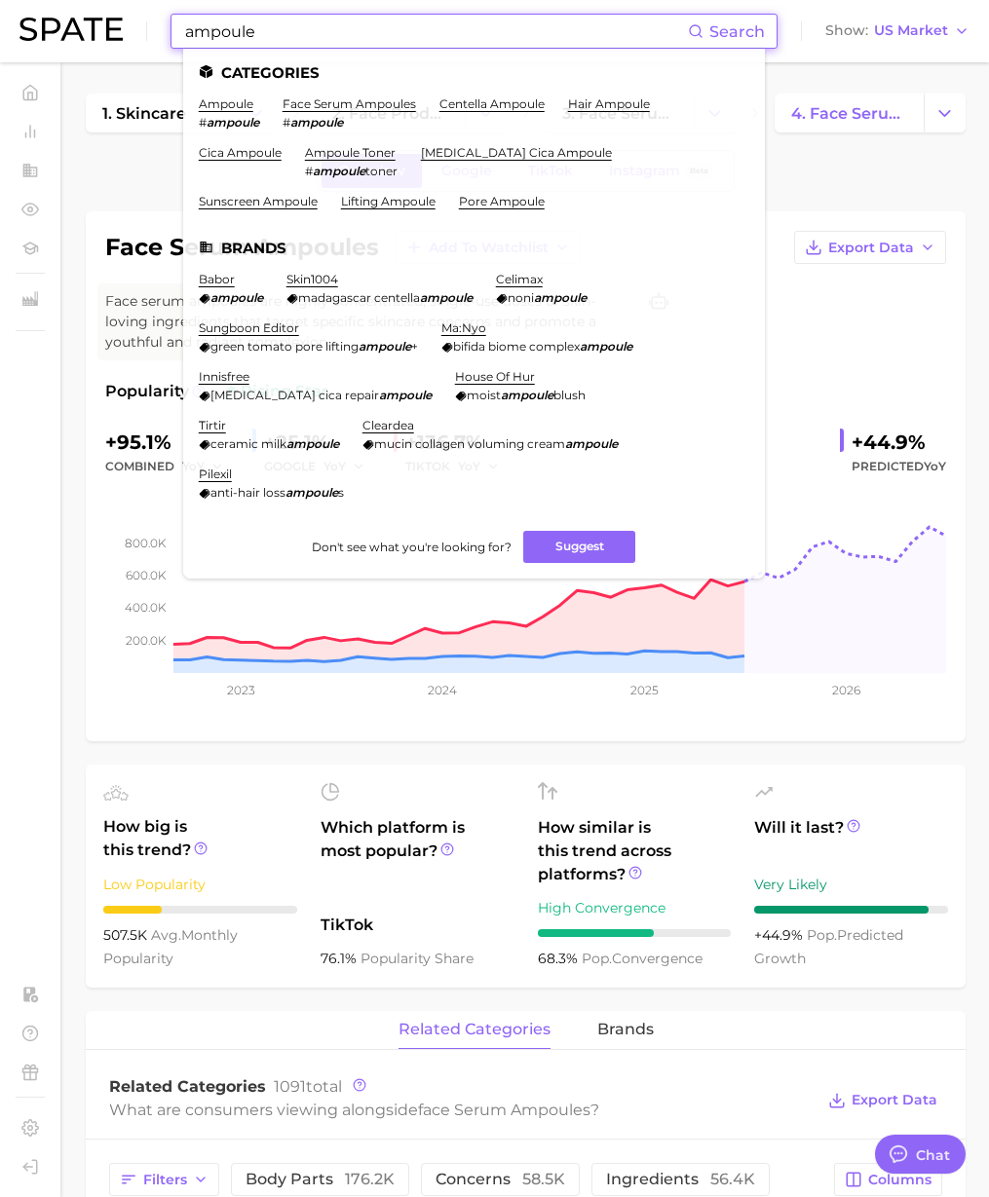
drag, startPoint x: 220, startPoint y: 28, endPoint x: 161, endPoint y: 27, distance: 59.4
click at [161, 27] on div "ampoule Search Categories ampoule # ampoule face serum ampoules # ampoule cente…" at bounding box center [494, 31] width 950 height 62
paste input "fluid foundation"
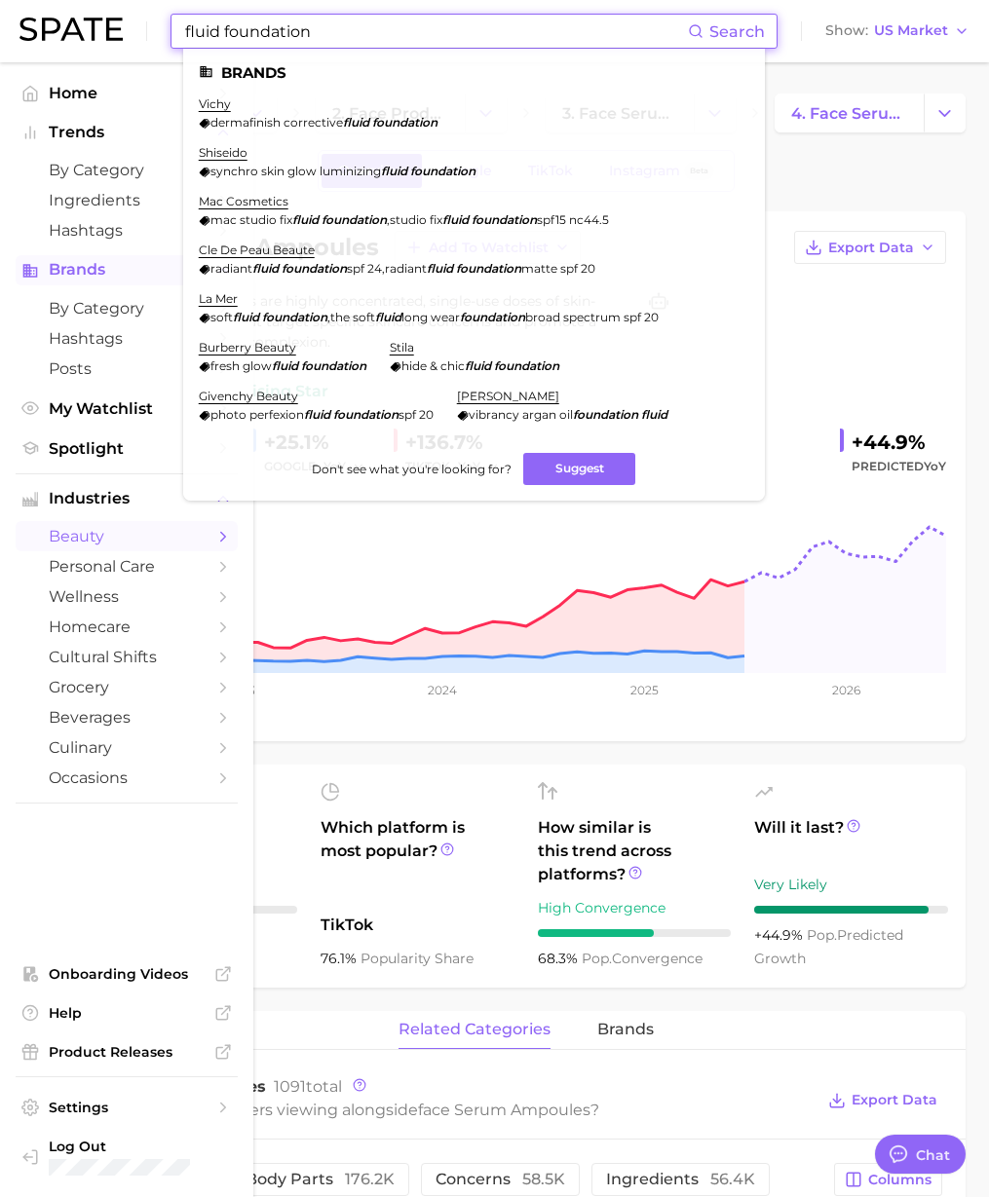
type input "fluid foundation"
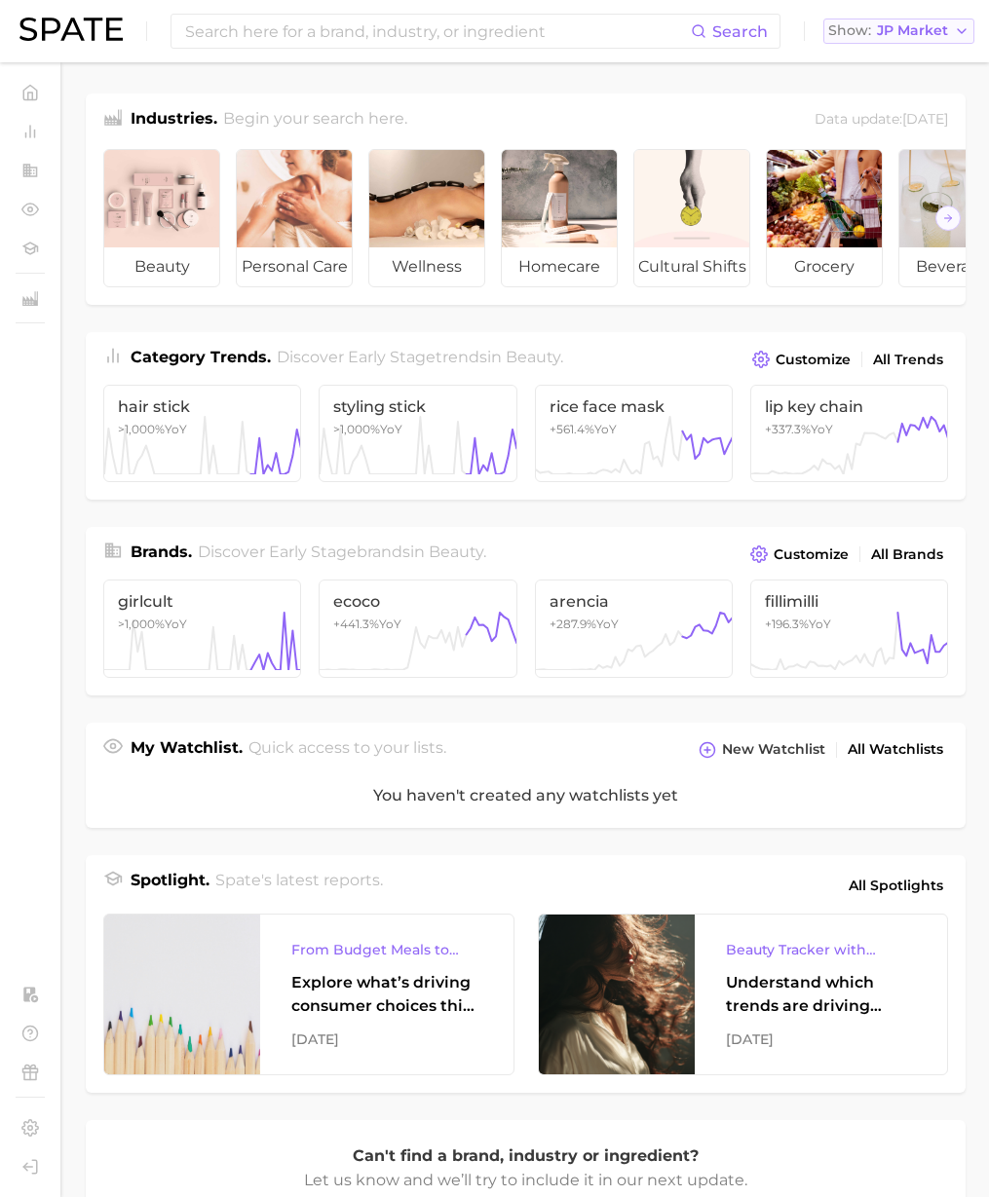
click at [915, 32] on span "JP Market" at bounding box center [912, 30] width 71 height 11
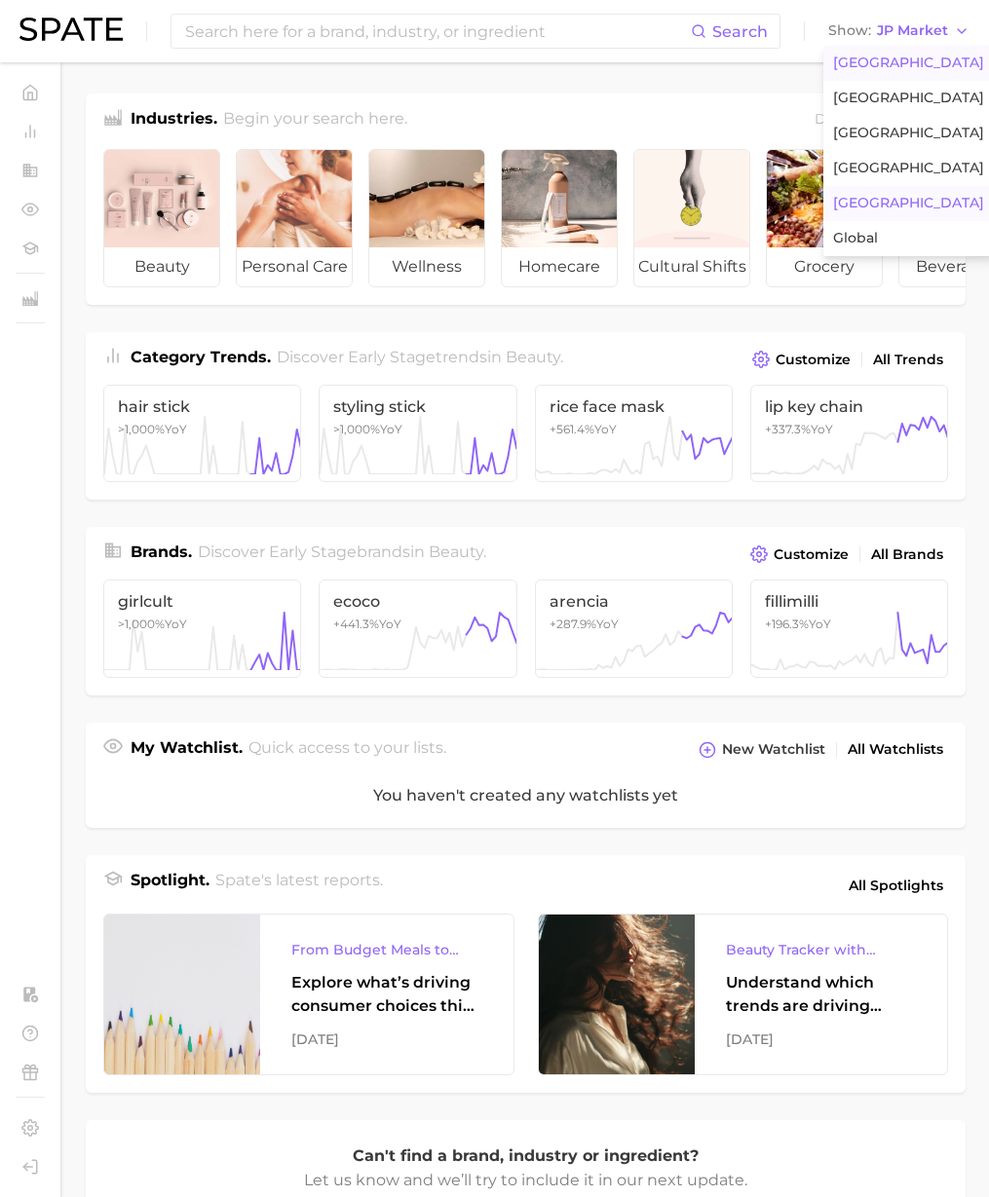
click at [896, 52] on button "United States" at bounding box center [908, 63] width 170 height 35
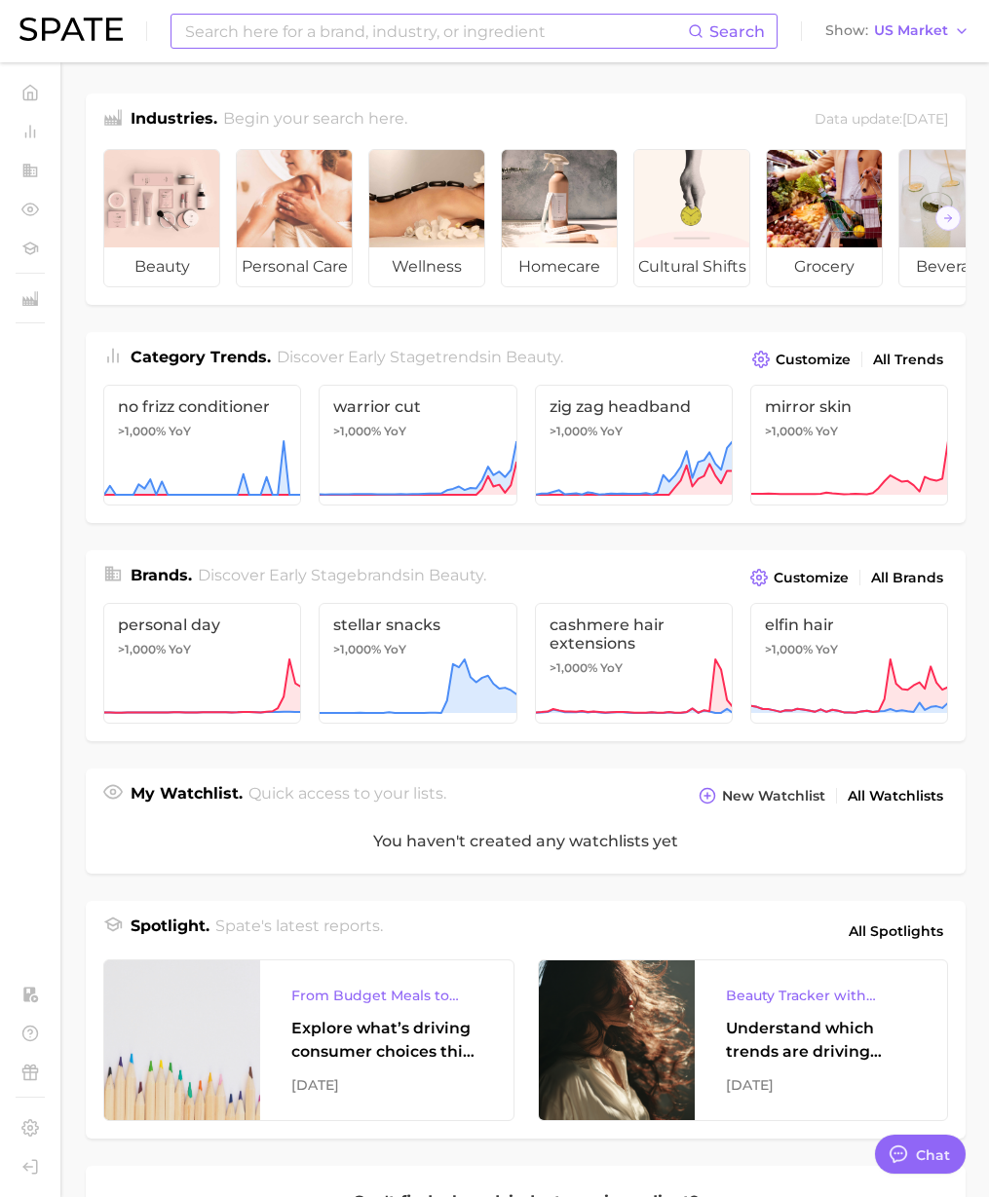
click at [584, 23] on input at bounding box center [435, 31] width 505 height 33
type textarea "x"
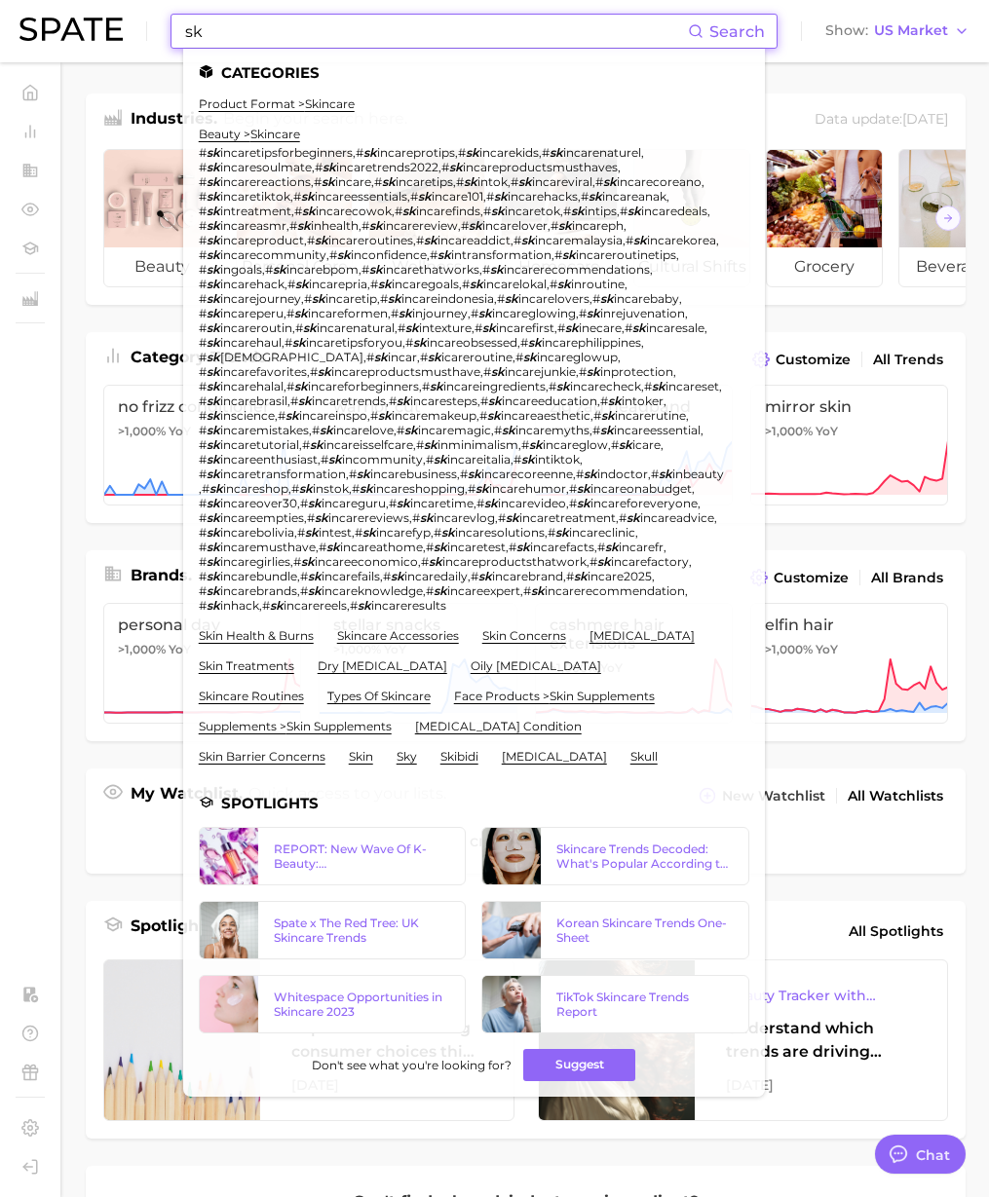
type input "s"
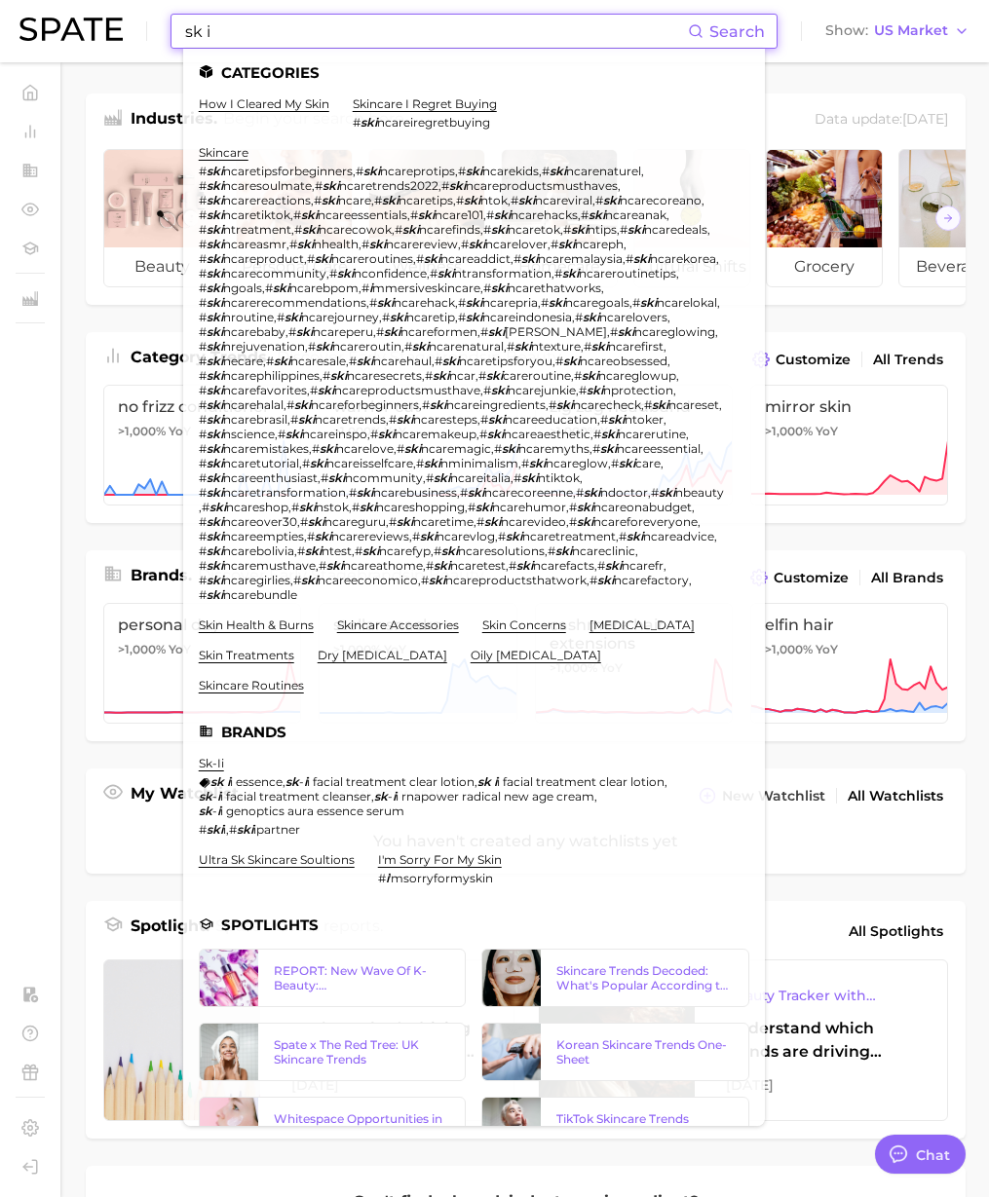
type input "sk i"
click at [208, 708] on ul "Categories how i cleared my skin skincare i regret buying # ski ncareiregretbuy…" at bounding box center [474, 587] width 582 height 1077
click at [206, 756] on link "sk-ii" at bounding box center [211, 763] width 25 height 15
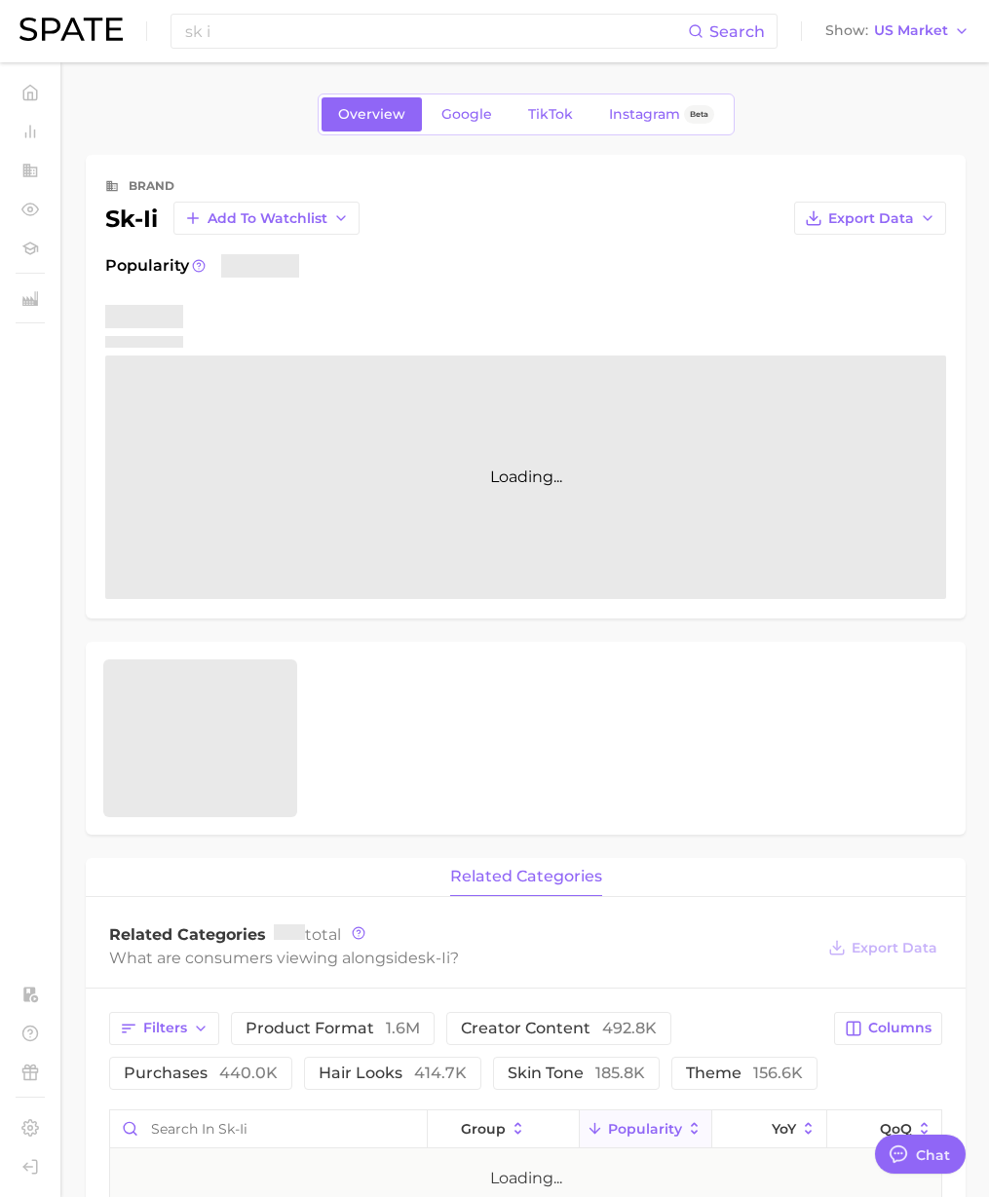
type textarea "x"
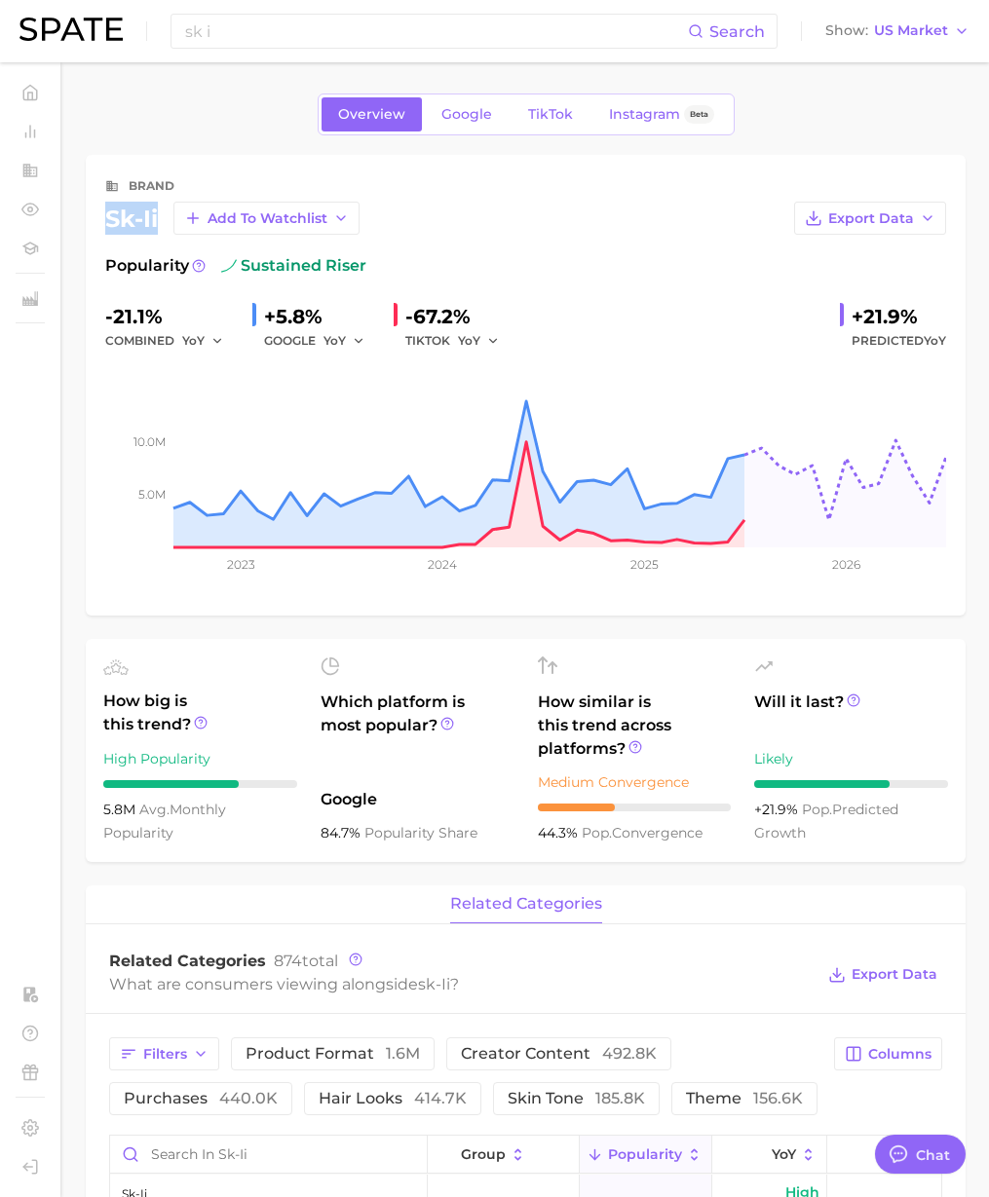
drag, startPoint x: 156, startPoint y: 211, endPoint x: 108, endPoint y: 219, distance: 48.4
click at [108, 219] on div "sk-ii Add to Watchlist" at bounding box center [232, 218] width 254 height 33
copy div "sk-ii"
